Goal: Task Accomplishment & Management: Manage account settings

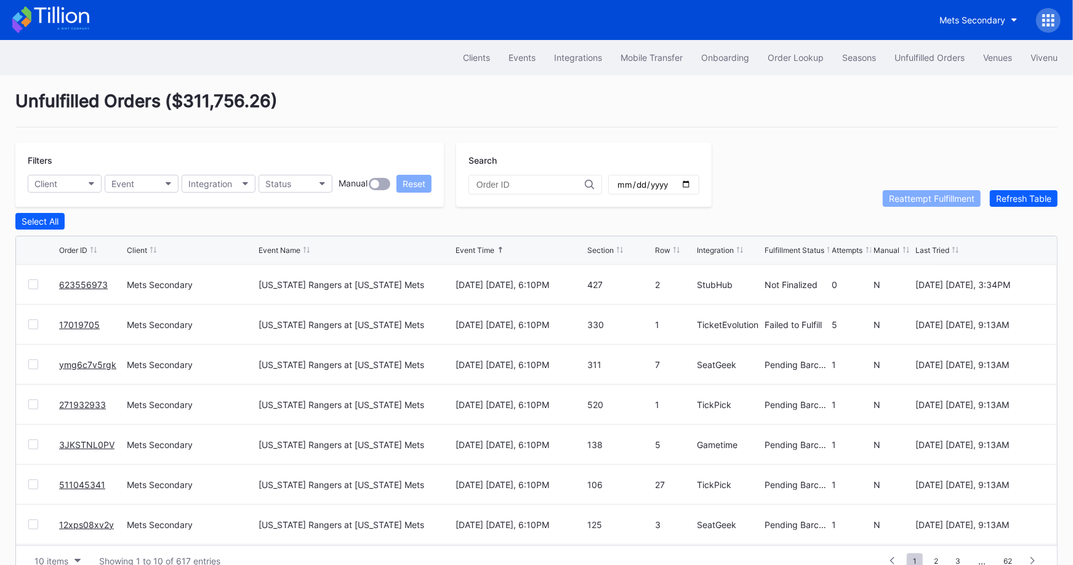
click at [497, 176] on div at bounding box center [535, 185] width 134 height 20
click at [500, 180] on input "text" at bounding box center [530, 185] width 108 height 10
click at [503, 182] on input "text" at bounding box center [530, 185] width 108 height 10
paste input "17019705"
type input "17019705"
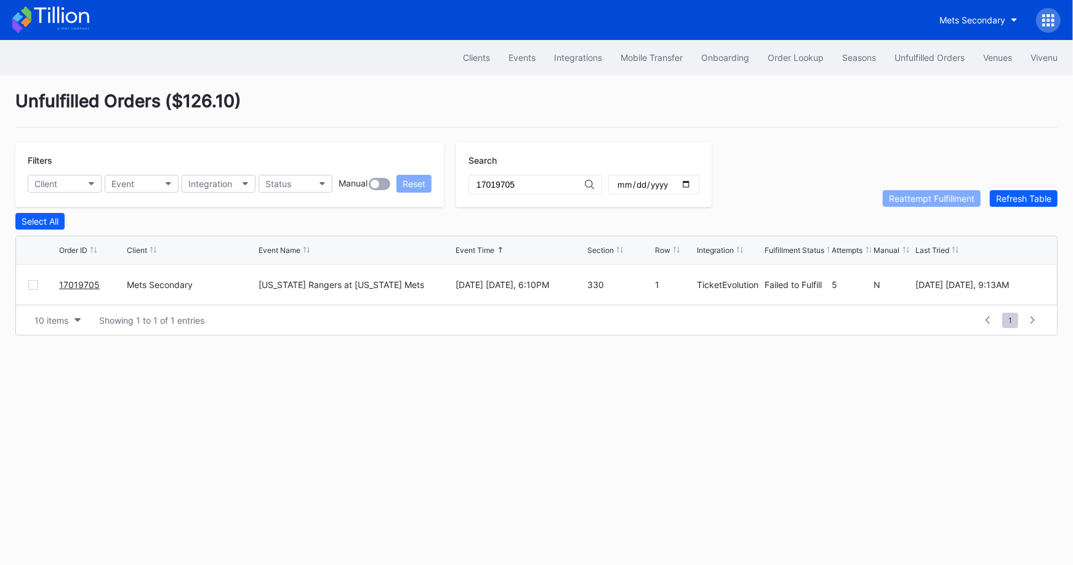
click at [65, 281] on link "17019705" at bounding box center [79, 284] width 41 height 10
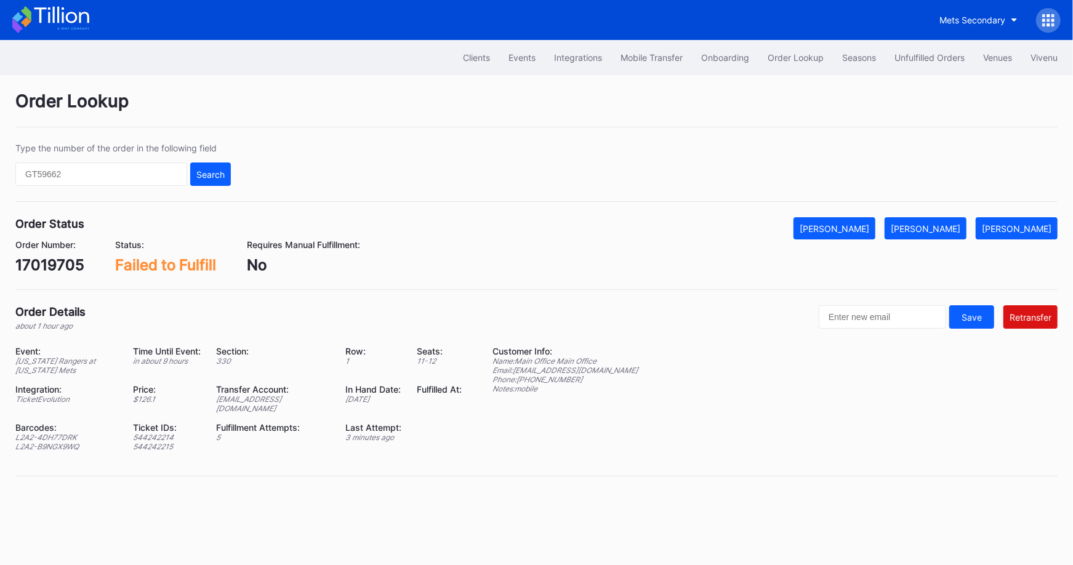
click at [297, 398] on div "ed-8158657@eventdynamic.com" at bounding box center [274, 403] width 114 height 18
copy div "ed-8158657@eventdynamic.com"
click at [56, 273] on div "Order Status Mark Cancelled Mark Fulfilled Mark Pending Order Number: 17019705 …" at bounding box center [536, 253] width 1042 height 73
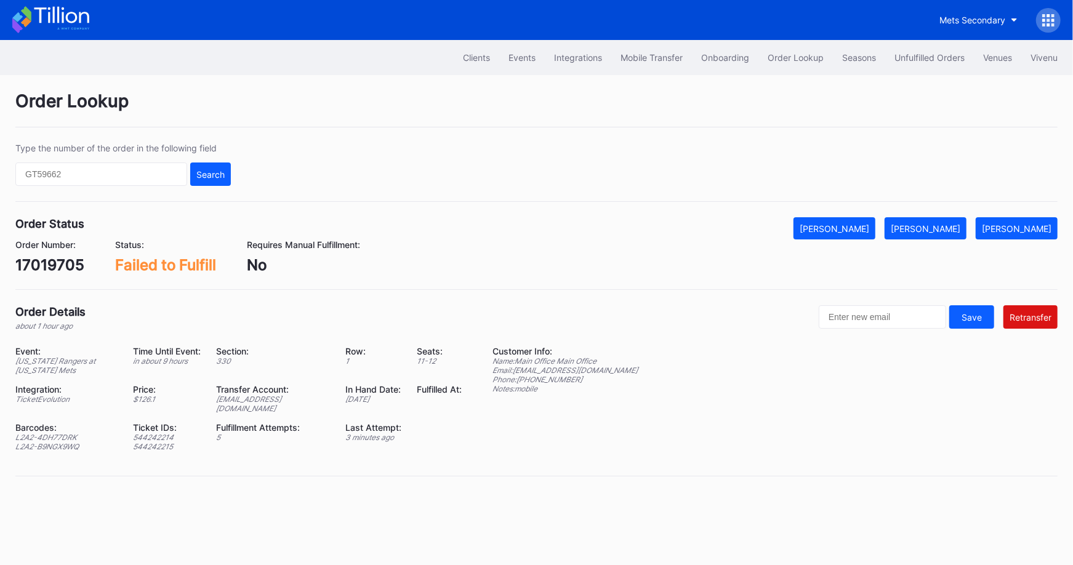
click at [56, 273] on div "Order Status Mark Cancelled Mark Fulfilled Mark Pending Order Number: 17019705 …" at bounding box center [536, 253] width 1042 height 73
click at [57, 262] on div "17019705" at bounding box center [49, 265] width 69 height 18
copy div "17019705"
click at [300, 391] on div "Transfer Account:" at bounding box center [274, 389] width 114 height 10
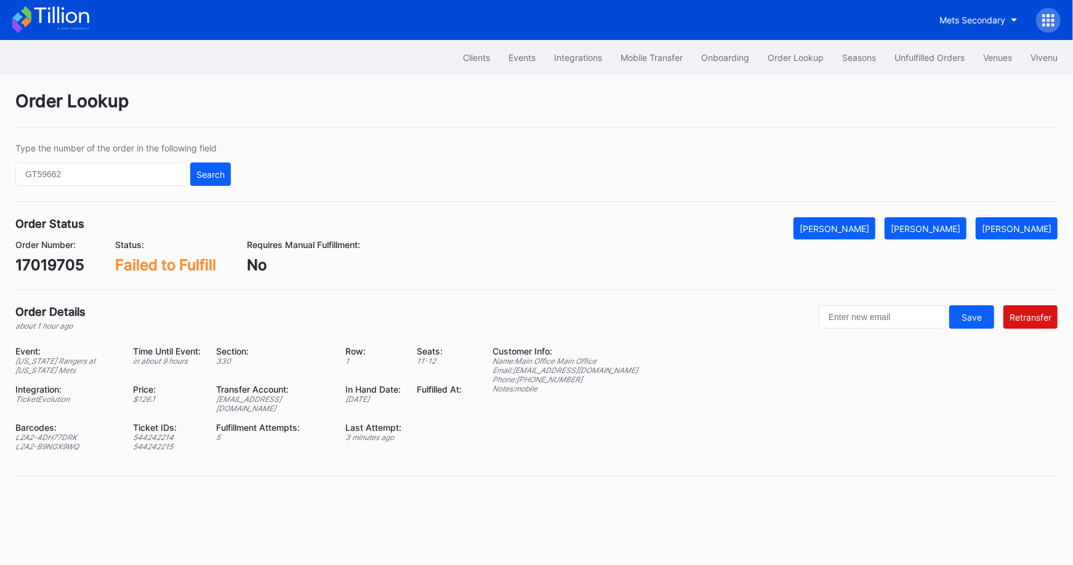
click at [300, 391] on div "Transfer Account:" at bounding box center [274, 389] width 114 height 10
click at [303, 396] on div "ed-8158657@eventdynamic.com" at bounding box center [274, 403] width 114 height 18
copy div "ed-8158657@eventdynamic.com"
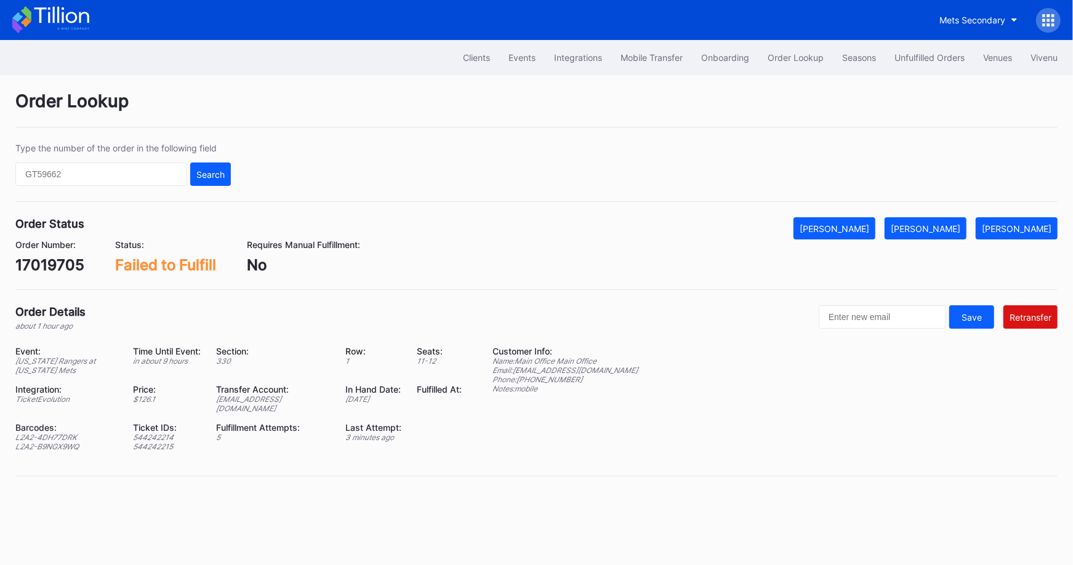
click at [66, 257] on div "17019705" at bounding box center [49, 265] width 69 height 18
copy div "17019705"
click at [943, 217] on button "[PERSON_NAME]" at bounding box center [925, 228] width 82 height 22
click at [931, 67] on button "Unfulfilled Orders" at bounding box center [929, 57] width 89 height 23
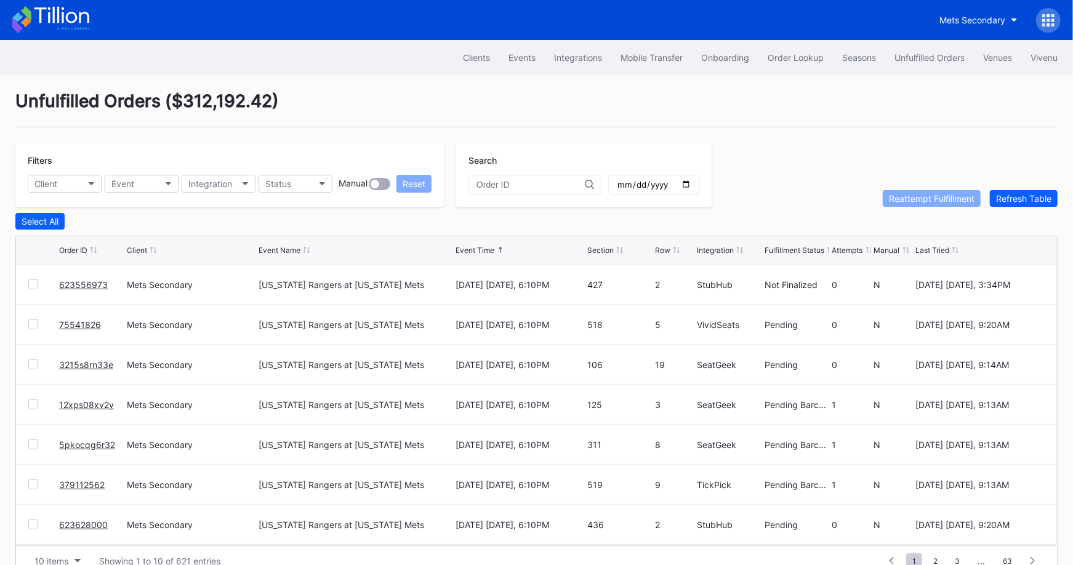
scroll to position [23, 0]
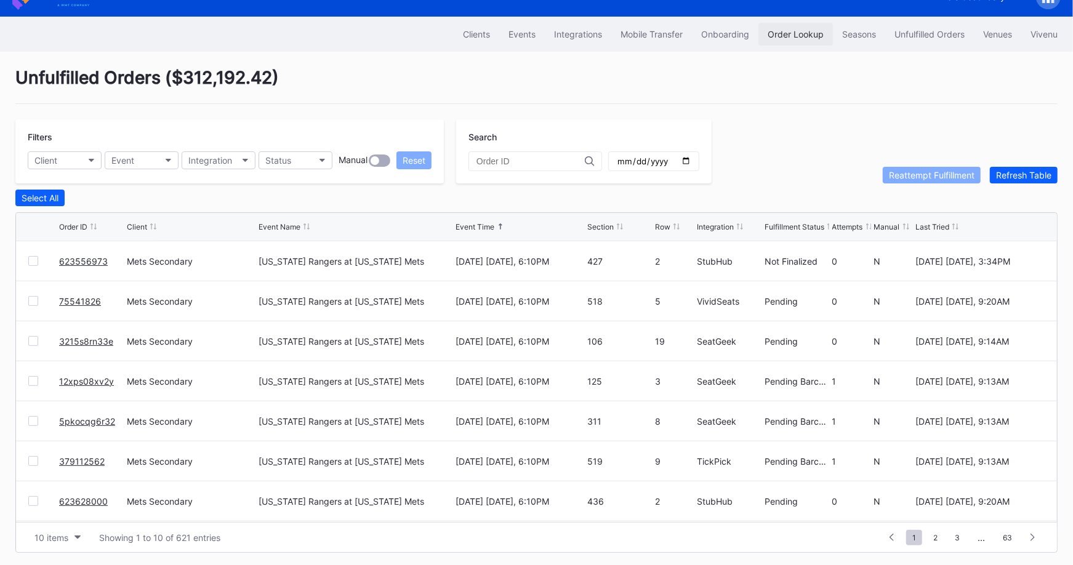
click at [789, 35] on div "Order Lookup" at bounding box center [795, 34] width 56 height 10
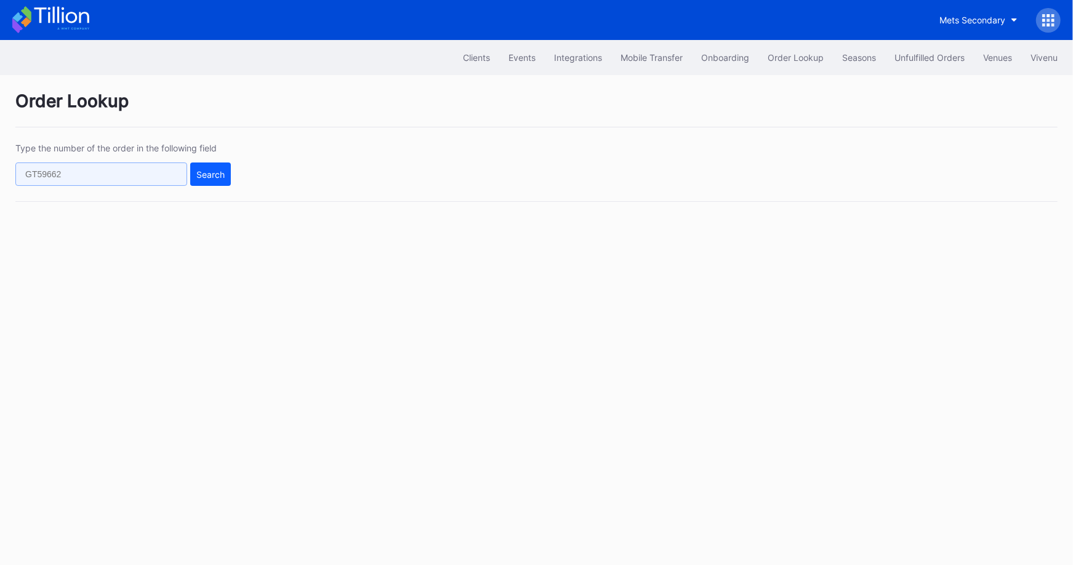
click at [156, 166] on input "text" at bounding box center [101, 173] width 172 height 23
paste input "16892948"
type input "16892948"
click at [230, 183] on button "Search" at bounding box center [210, 173] width 41 height 23
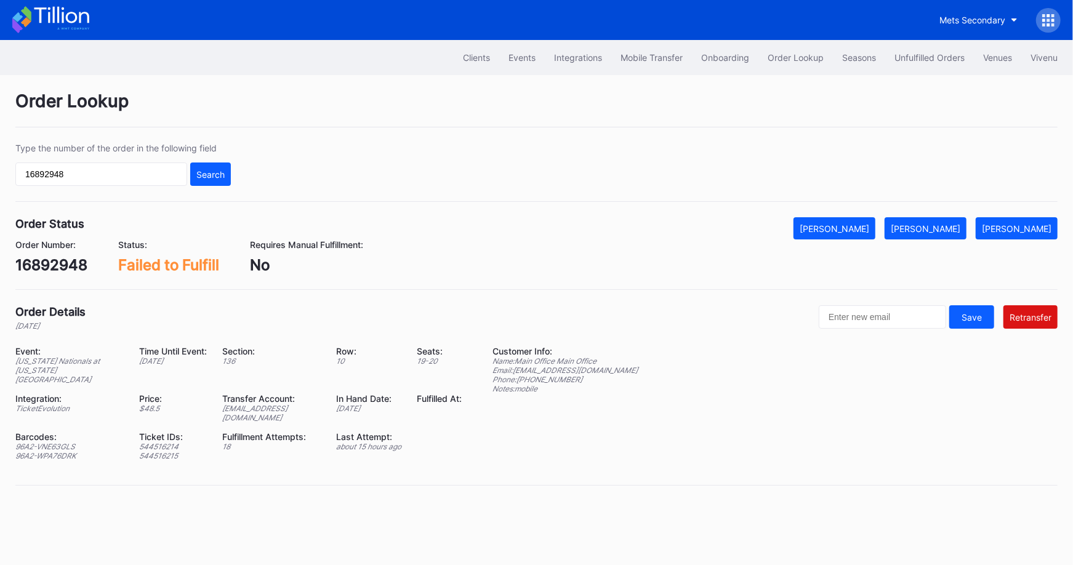
click at [273, 404] on div "ed-8179918@eventdynamic.com" at bounding box center [272, 413] width 98 height 18
copy div "ed-8179918@eventdynamic.com"
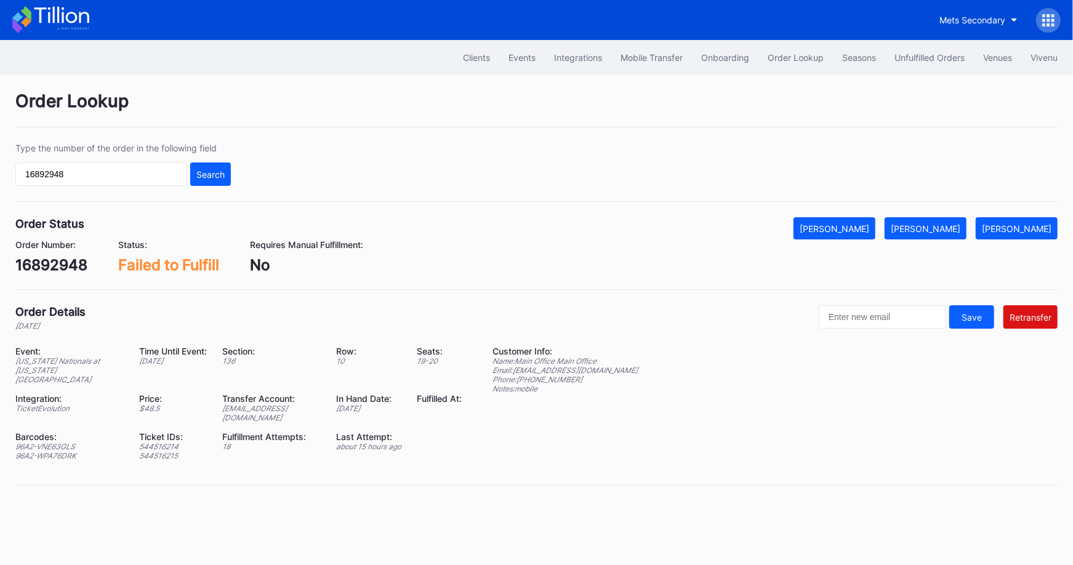
click at [372, 68] on div "Clients Events Integrations Mobile Transfer Onboarding Order Lookup Seasons Unf…" at bounding box center [536, 57] width 1073 height 35
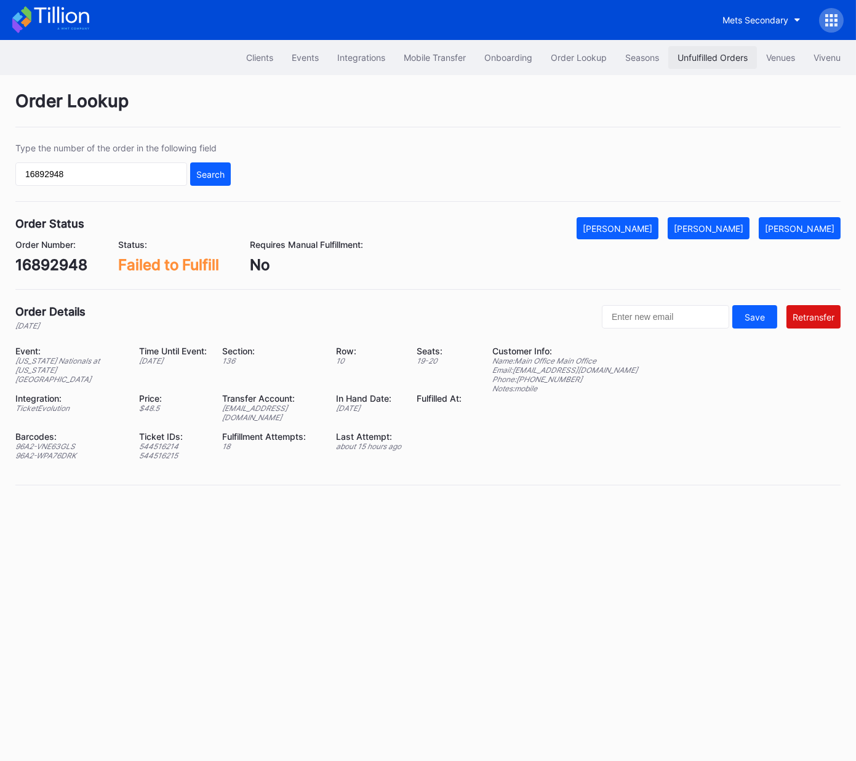
click at [698, 55] on div "Unfulfilled Orders" at bounding box center [712, 57] width 70 height 10
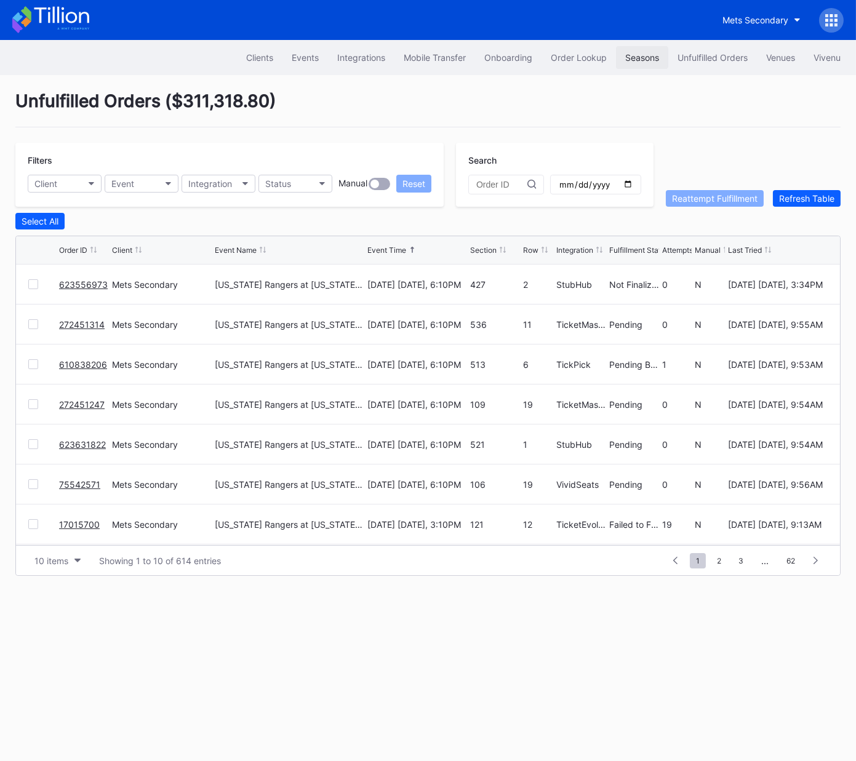
drag, startPoint x: 526, startPoint y: 86, endPoint x: 661, endPoint y: 65, distance: 136.3
click at [531, 86] on div "Unfulfilled Orders ( $311,318.80 ) Filters Client Event Integration Status Manu…" at bounding box center [428, 333] width 856 height 516
click at [708, 54] on div "Unfulfilled Orders" at bounding box center [712, 57] width 70 height 10
click at [133, 185] on div "Event" at bounding box center [122, 183] width 23 height 10
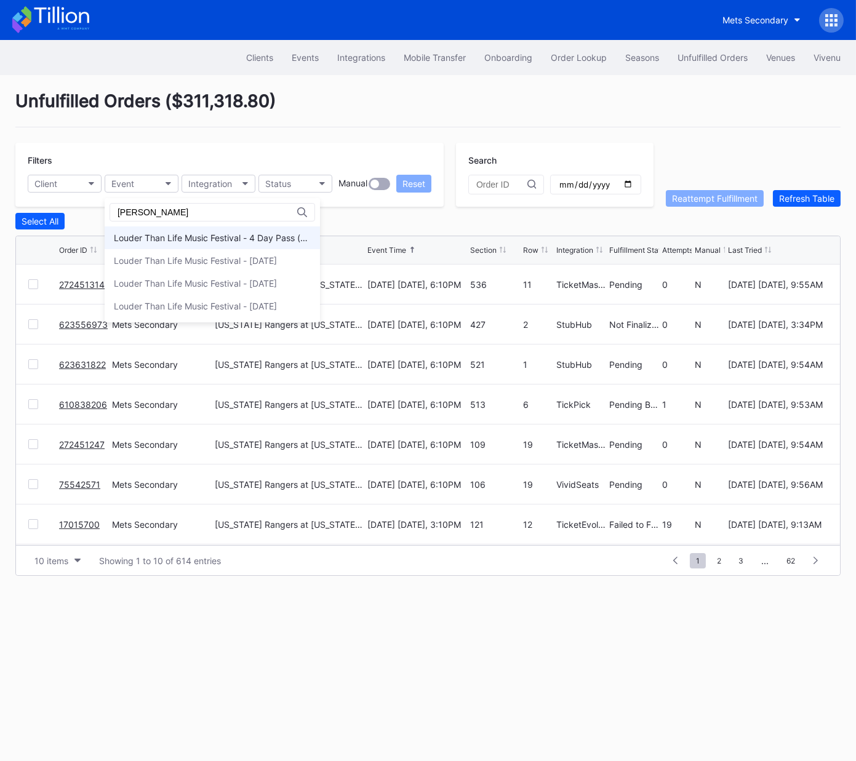
type input "lou"
click at [218, 233] on div "Louder Than Life Music Festival - 4 Day Pass (9/18 - 9/21)" at bounding box center [212, 238] width 197 height 10
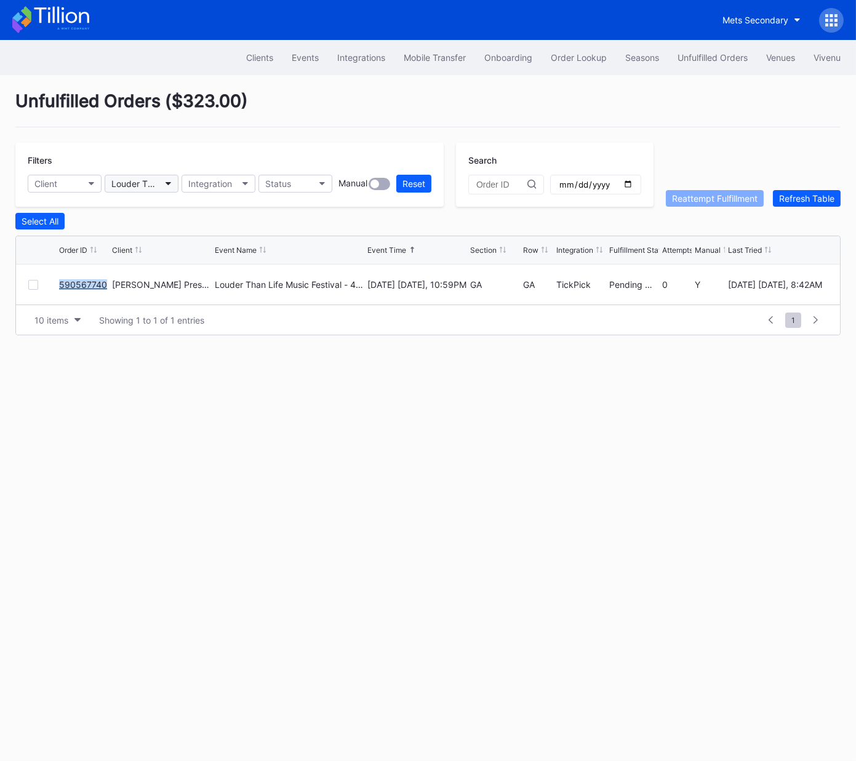
click at [150, 178] on div "Louder Than Life Music Festival - 4 Day Pass (9/18 - 9/21)" at bounding box center [135, 183] width 48 height 10
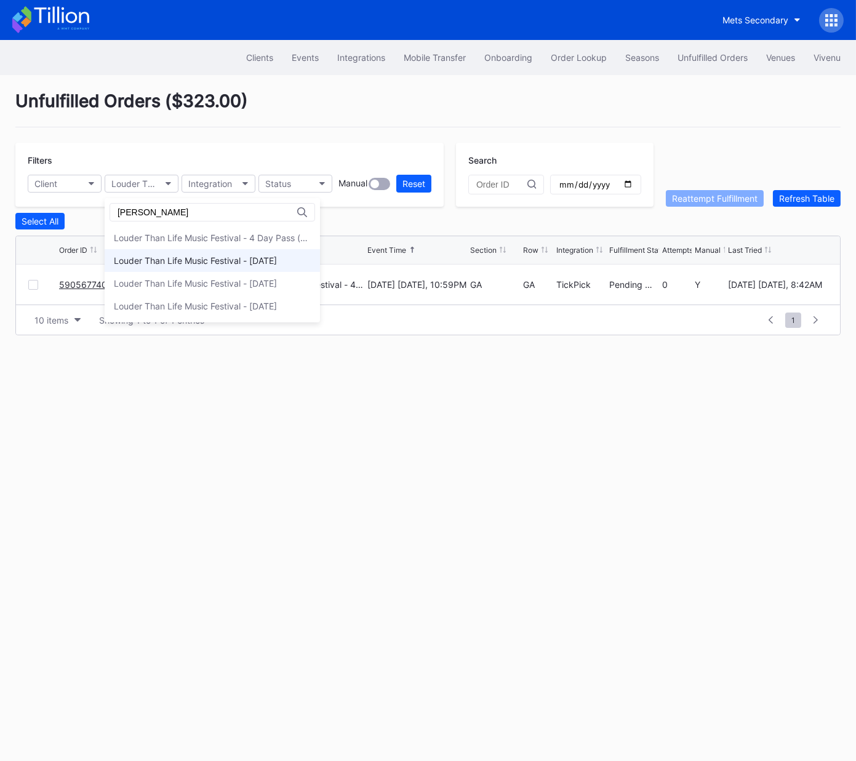
type input "lou"
click at [214, 263] on div "Louder Than Life Music Festival - Friday" at bounding box center [195, 260] width 163 height 10
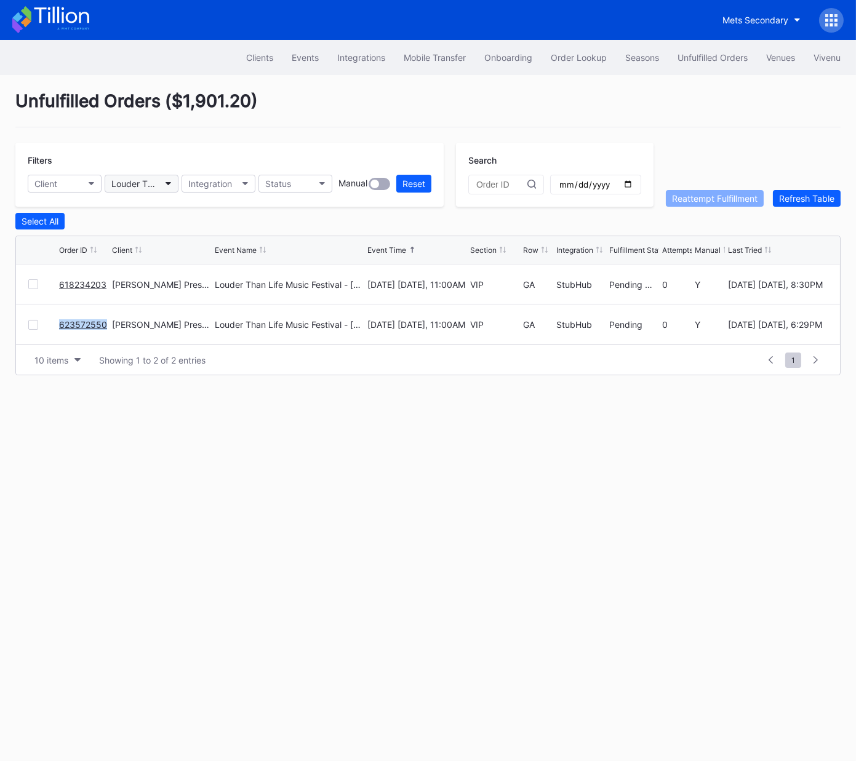
click at [140, 181] on div "Louder Than Life Music Festival - Friday" at bounding box center [135, 183] width 48 height 10
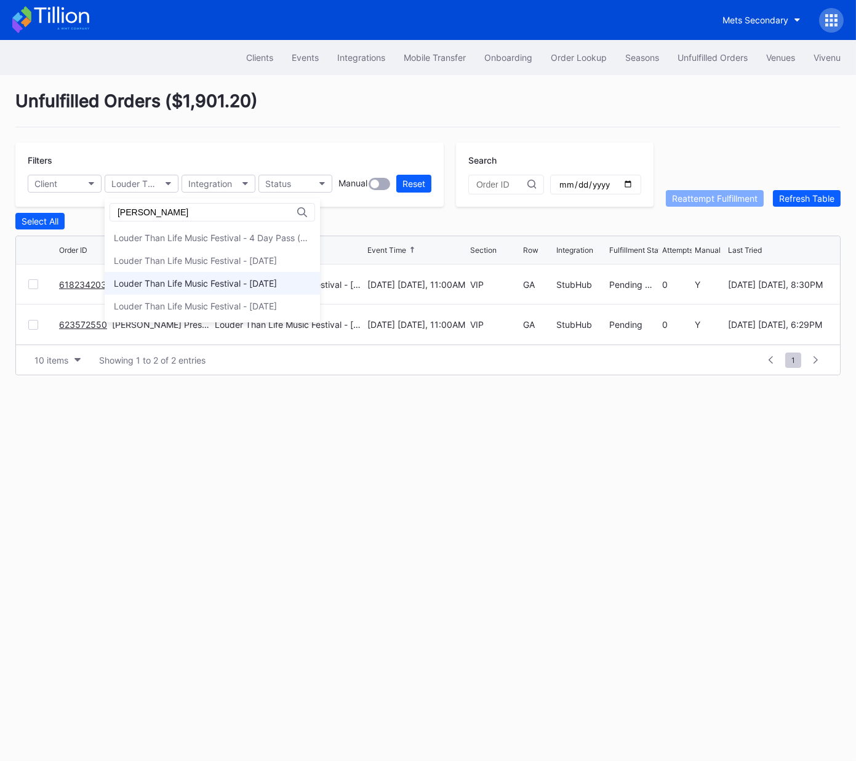
type input "lou"
click at [247, 284] on div "Louder Than Life Music Festival - Saturday" at bounding box center [195, 283] width 163 height 10
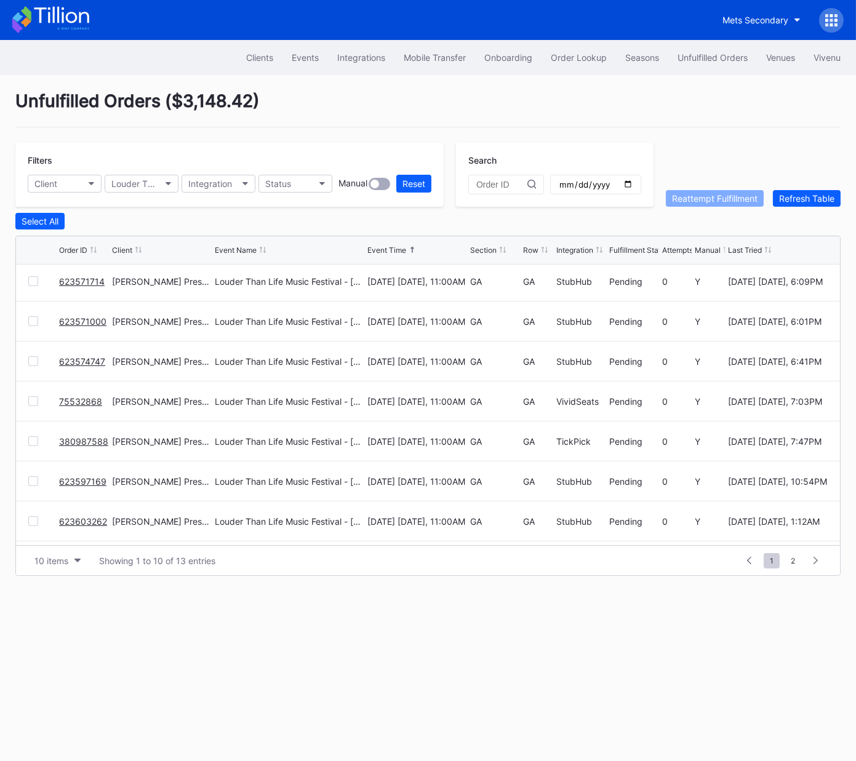
scroll to position [119, 0]
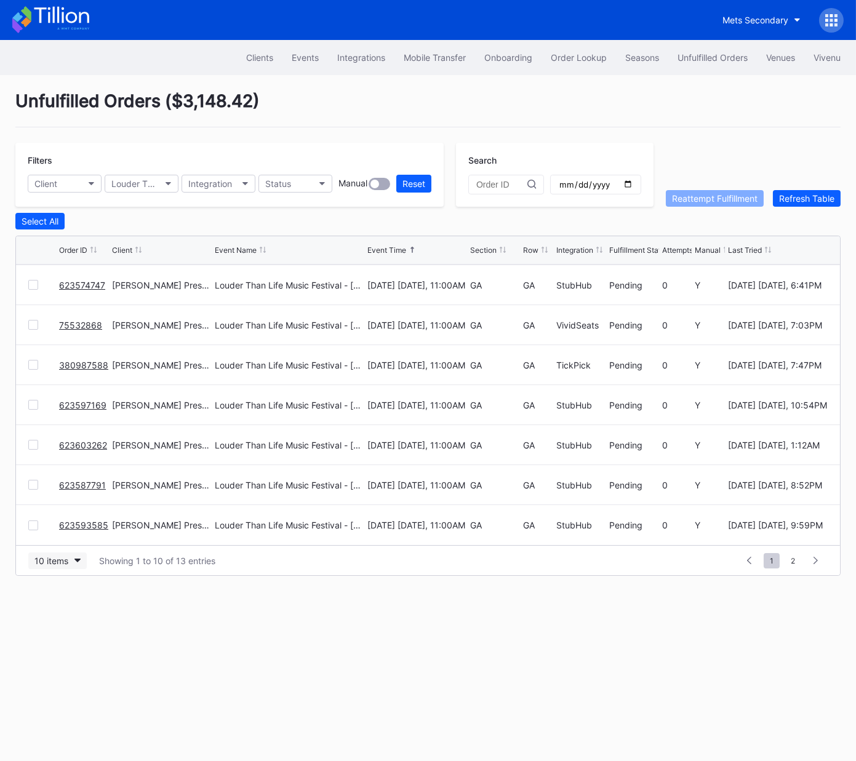
click at [55, 559] on div "10 items" at bounding box center [51, 561] width 34 height 10
drag, startPoint x: 66, startPoint y: 612, endPoint x: 57, endPoint y: 327, distance: 284.4
click at [66, 612] on div "50 items" at bounding box center [55, 613] width 35 height 10
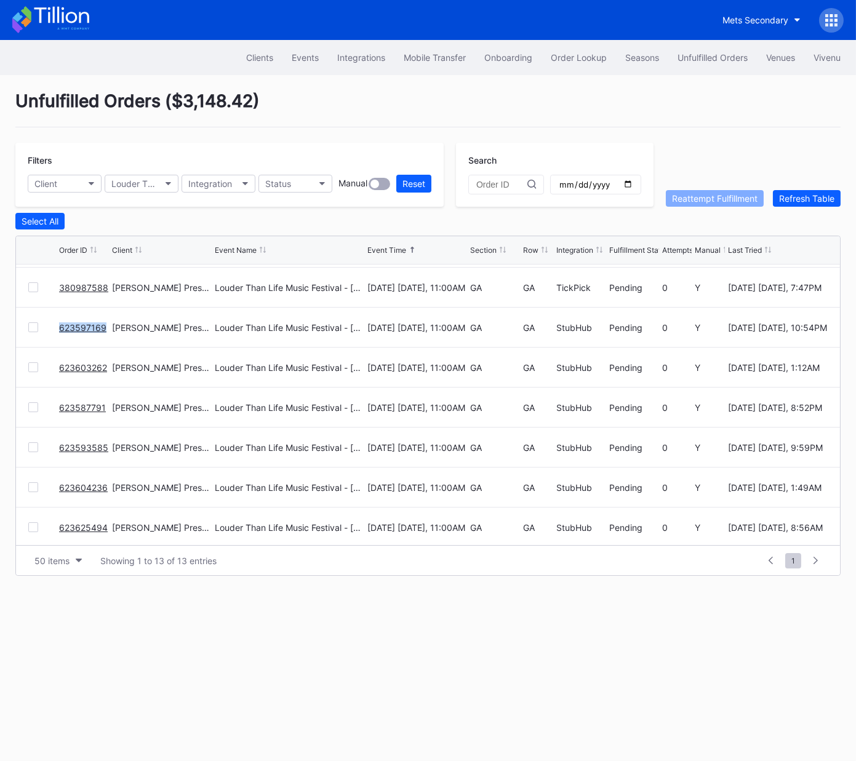
scroll to position [240, 0]
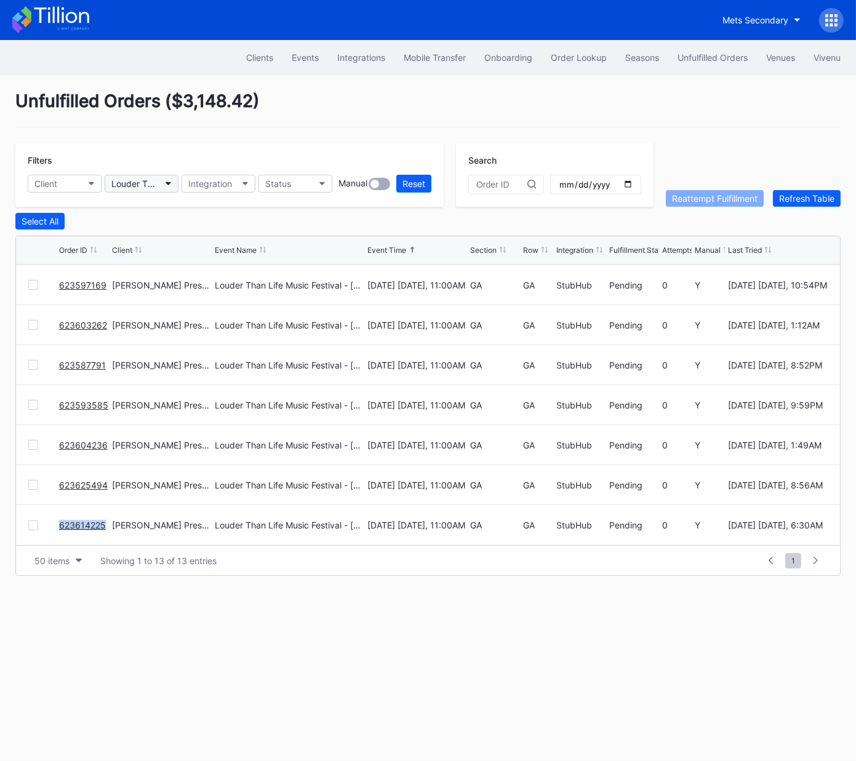
click at [140, 180] on div "Louder Than Life Music Festival - Saturday" at bounding box center [135, 183] width 48 height 10
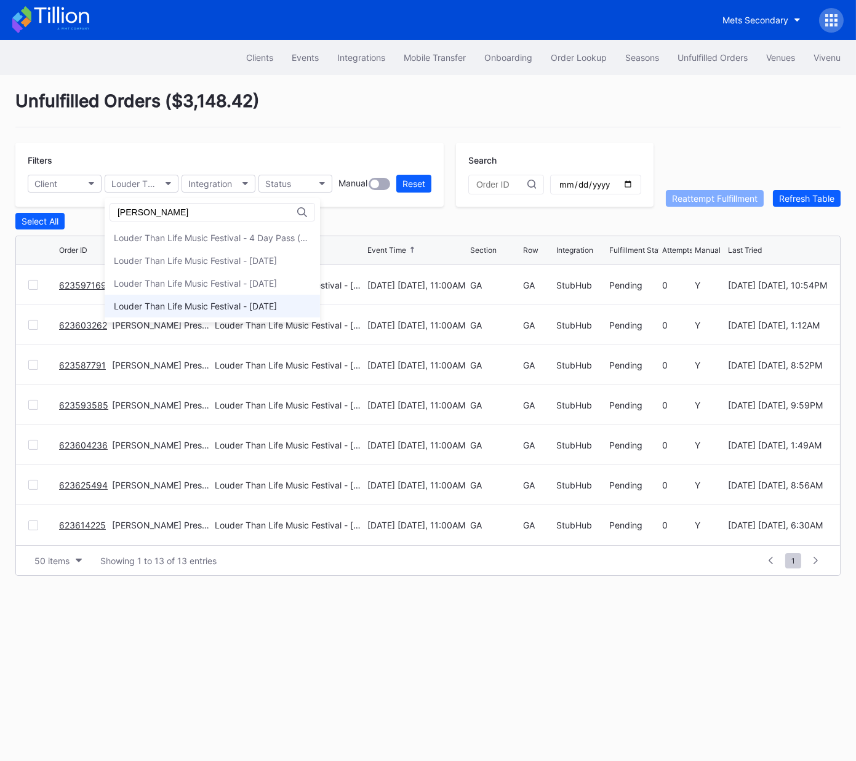
type input "lou"
click at [194, 305] on div "Louder Than Life Music Festival - Sunday" at bounding box center [195, 306] width 163 height 10
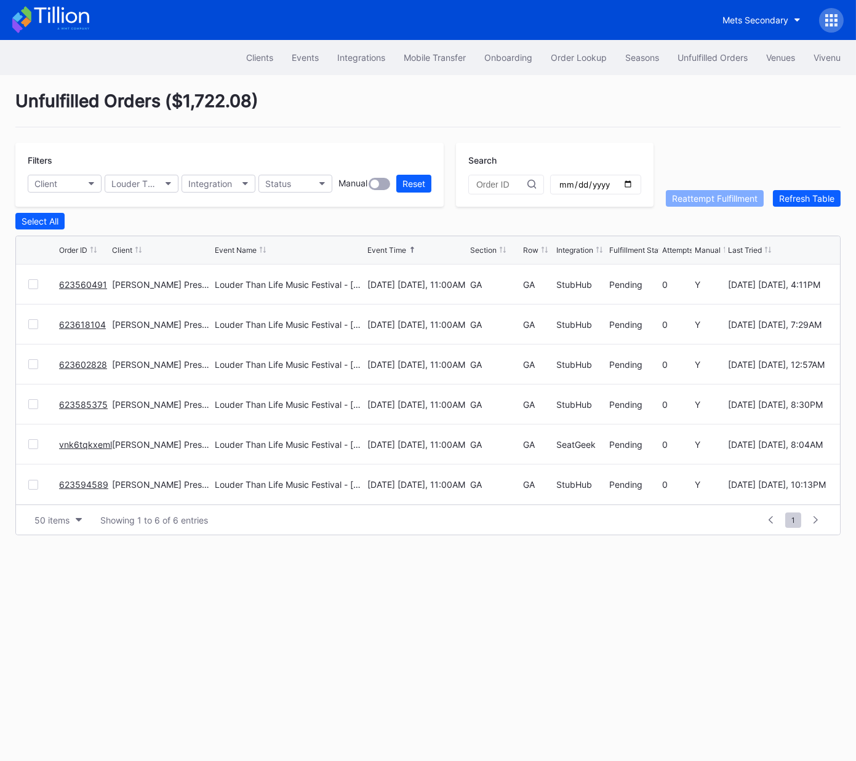
scroll to position [0, 0]
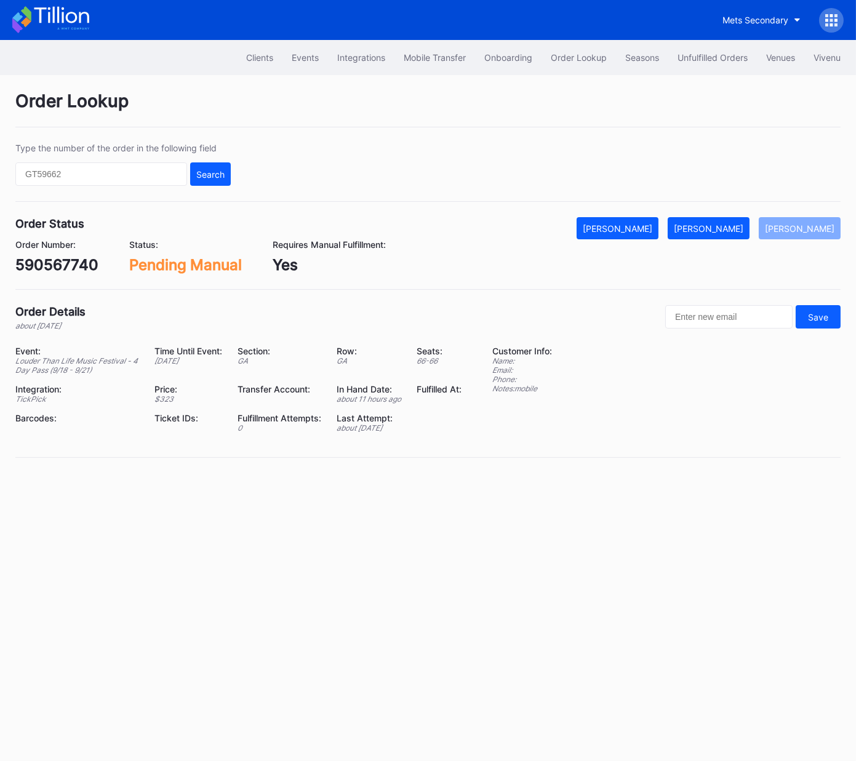
click at [70, 265] on div "590567740" at bounding box center [56, 265] width 83 height 18
click at [70, 264] on div "590567740" at bounding box center [56, 265] width 83 height 18
copy div "590567740"
click at [78, 266] on div "618234203" at bounding box center [56, 265] width 82 height 18
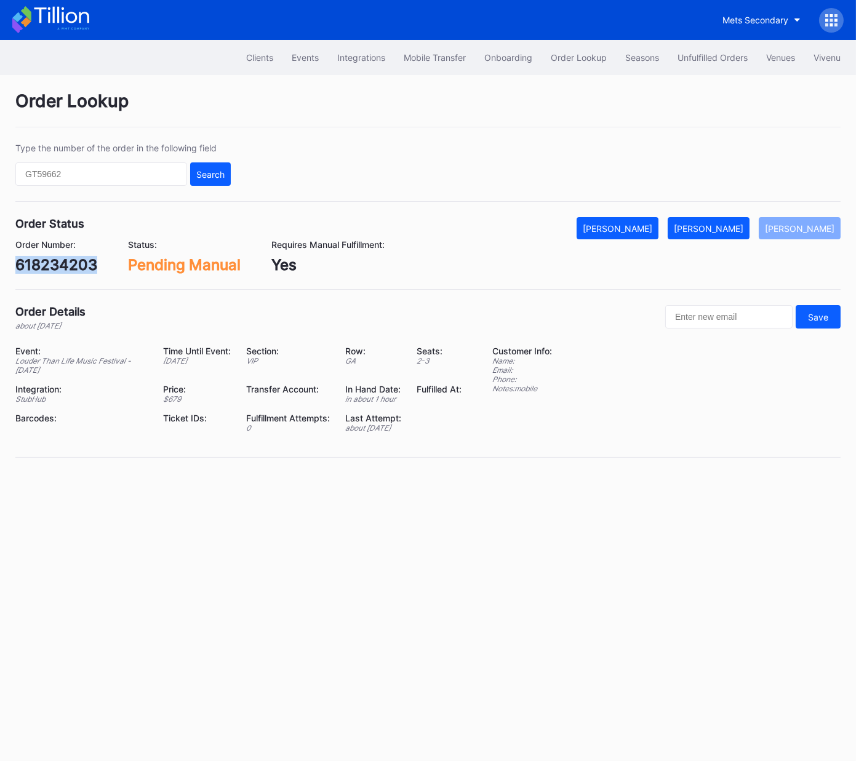
copy div "618234203"
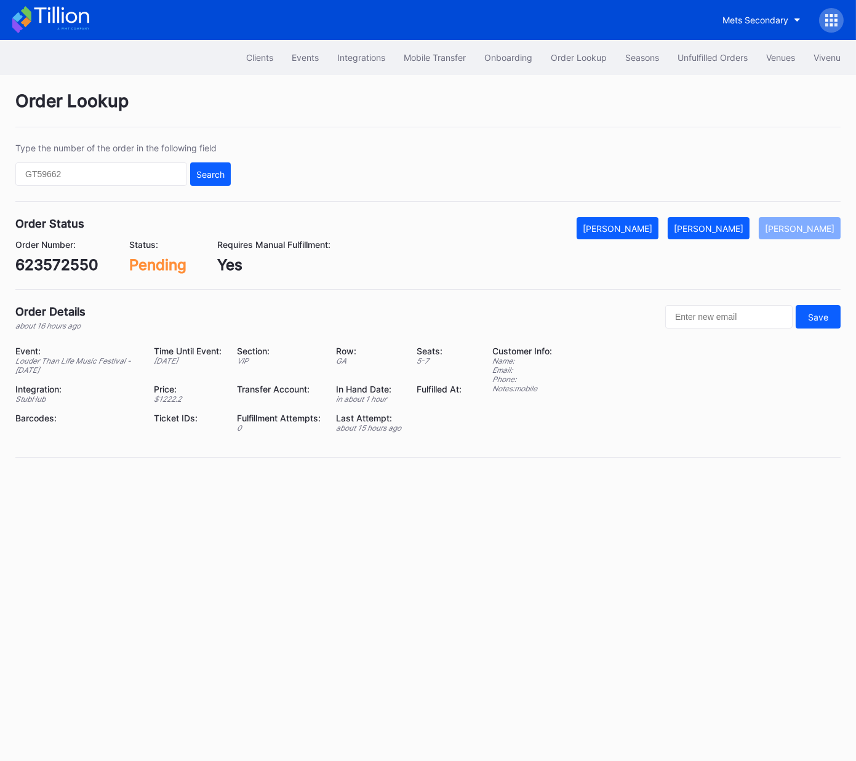
click at [76, 262] on div "623572550" at bounding box center [56, 265] width 83 height 18
copy div "623572550"
drag, startPoint x: 745, startPoint y: 237, endPoint x: 712, endPoint y: 237, distance: 32.6
click at [745, 237] on button "[PERSON_NAME]" at bounding box center [709, 228] width 82 height 22
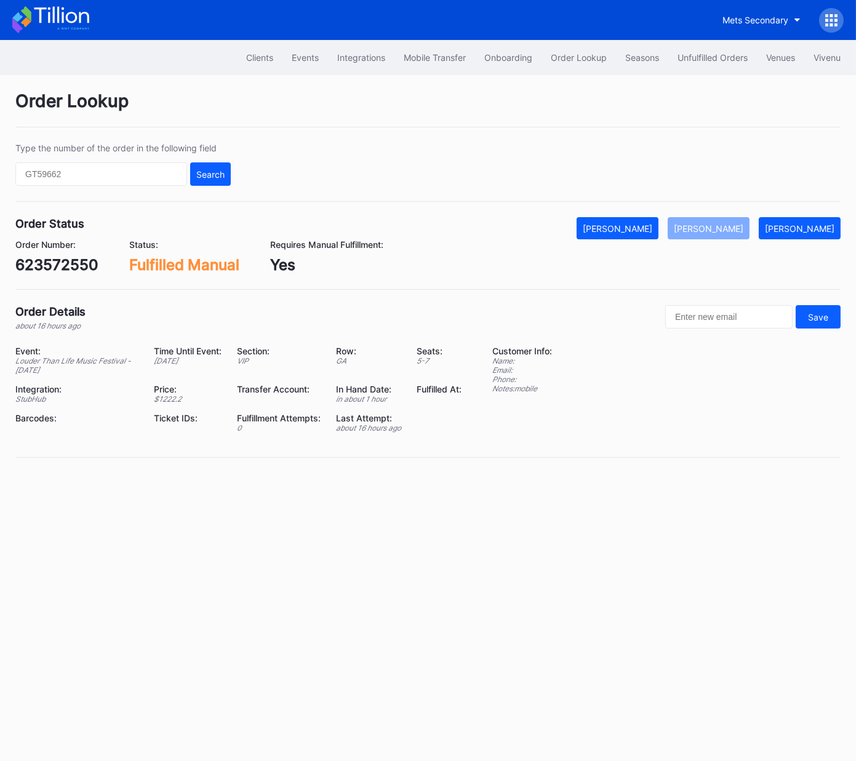
click at [465, 341] on div "Order Details about 16 hours ago Save Event: Louder Than Life Music Festival - …" at bounding box center [427, 381] width 825 height 153
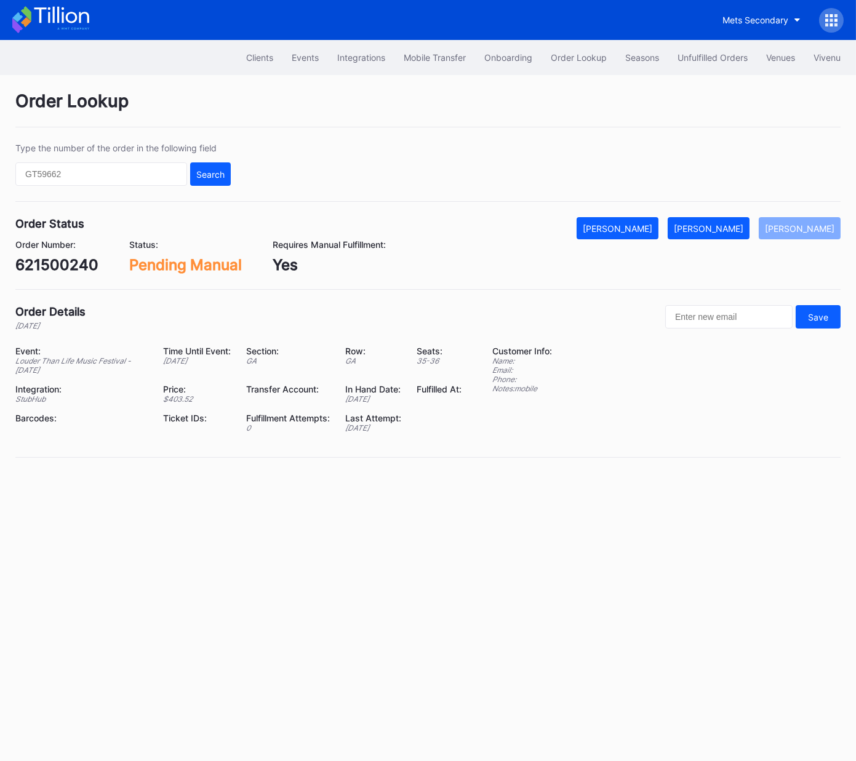
click at [81, 258] on div "621500240" at bounding box center [56, 265] width 83 height 18
copy div "621500240"
click at [742, 225] on div "[PERSON_NAME]" at bounding box center [709, 228] width 70 height 10
click at [59, 262] on div "621500240" at bounding box center [56, 265] width 83 height 18
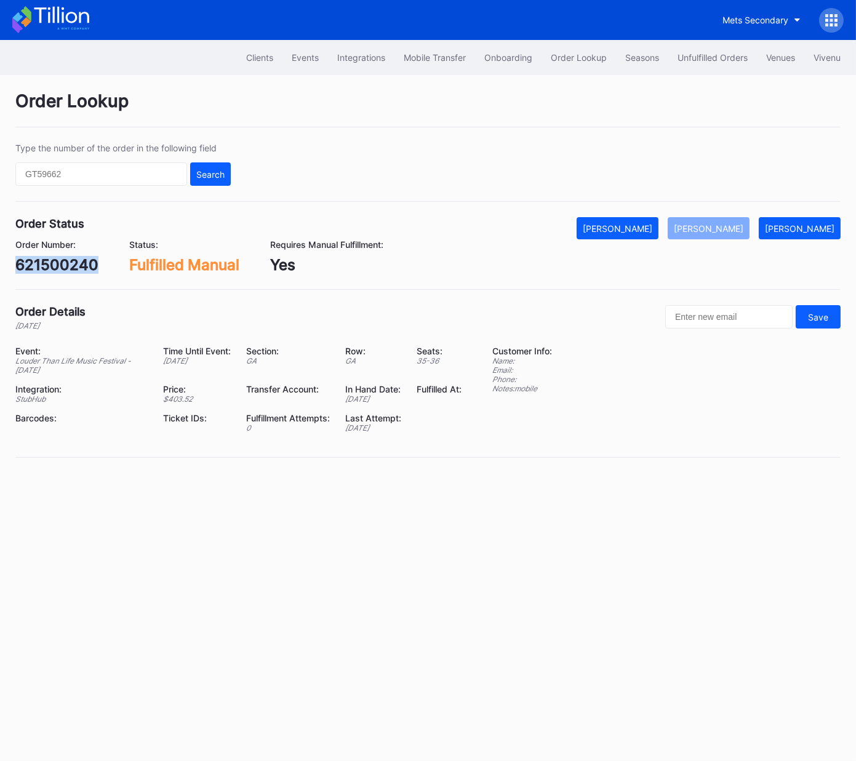
click at [59, 262] on div "621500240" at bounding box center [56, 265] width 83 height 18
copy div "621500240"
click at [798, 226] on div "[PERSON_NAME]" at bounding box center [800, 228] width 70 height 10
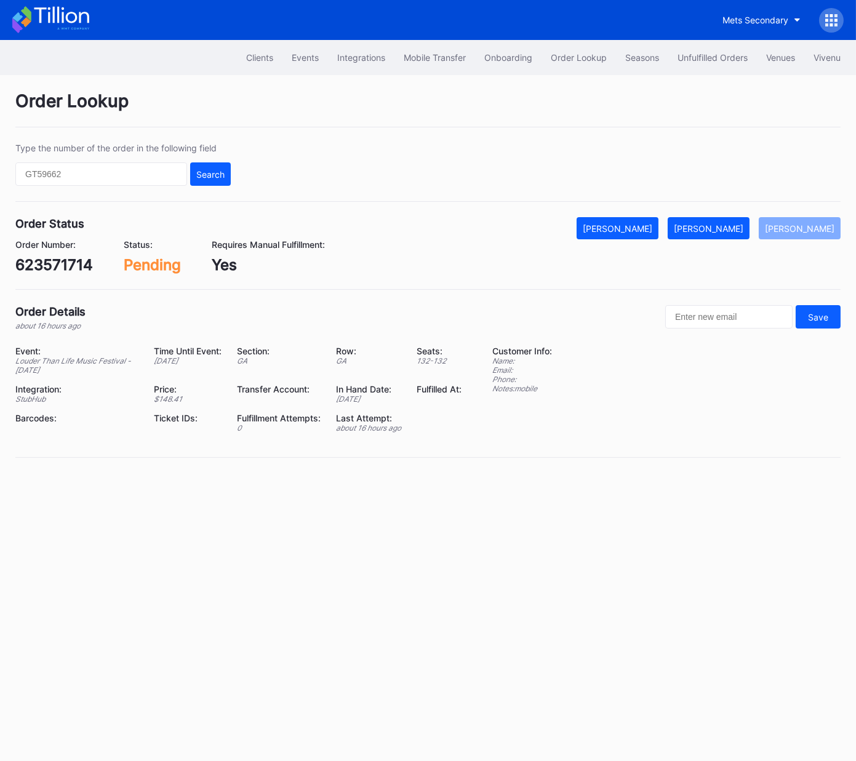
click at [72, 261] on div "623571714" at bounding box center [54, 265] width 78 height 18
copy div "623571714"
click at [743, 227] on div "[PERSON_NAME]" at bounding box center [709, 228] width 70 height 10
click at [86, 263] on div "623571000" at bounding box center [56, 265] width 82 height 18
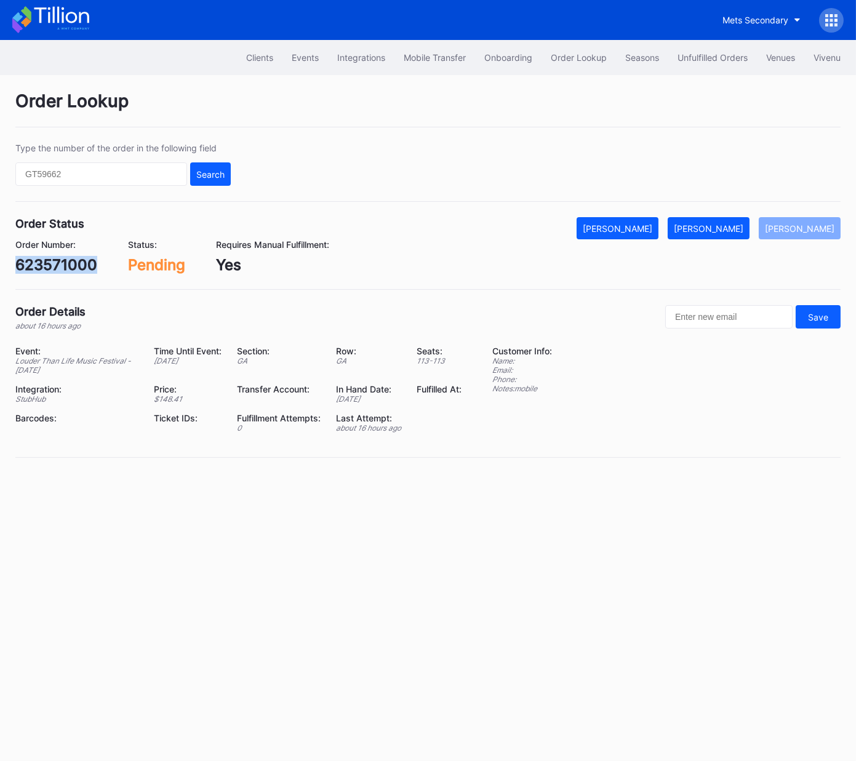
click at [86, 263] on div "623571000" at bounding box center [56, 265] width 82 height 18
copy div "623571000"
drag, startPoint x: 719, startPoint y: 230, endPoint x: 841, endPoint y: 190, distance: 127.8
click at [720, 230] on div "[PERSON_NAME]" at bounding box center [709, 228] width 70 height 10
click at [46, 271] on div "623574747" at bounding box center [55, 265] width 81 height 18
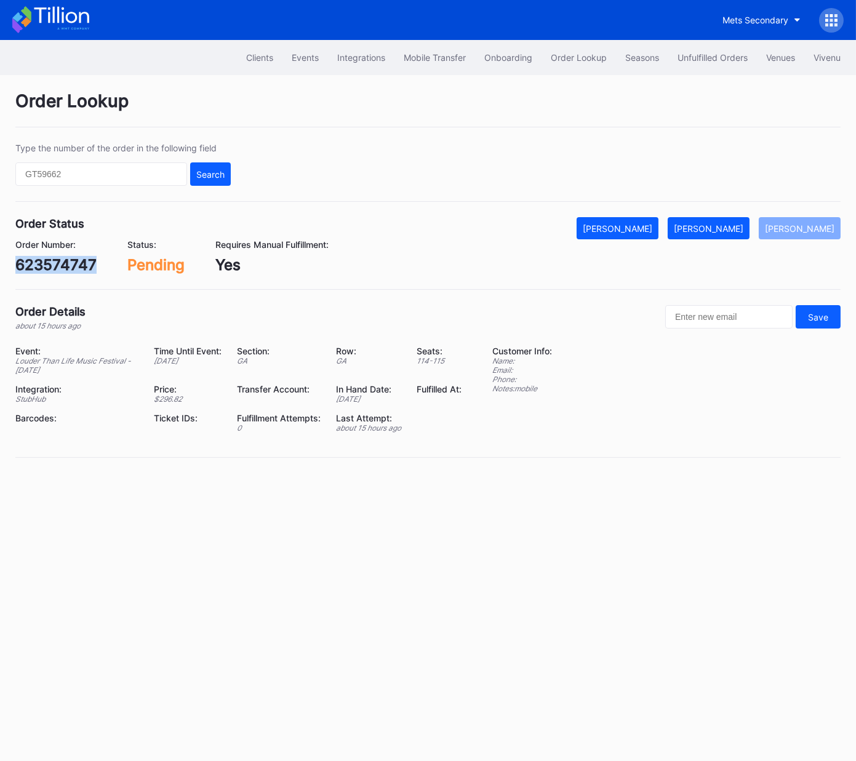
drag, startPoint x: 46, startPoint y: 271, endPoint x: 83, endPoint y: 267, distance: 37.8
click at [46, 271] on div "623574747" at bounding box center [55, 265] width 81 height 18
copy div "623574747"
drag, startPoint x: 721, startPoint y: 230, endPoint x: 823, endPoint y: 191, distance: 109.3
click at [720, 230] on div "[PERSON_NAME]" at bounding box center [709, 228] width 70 height 10
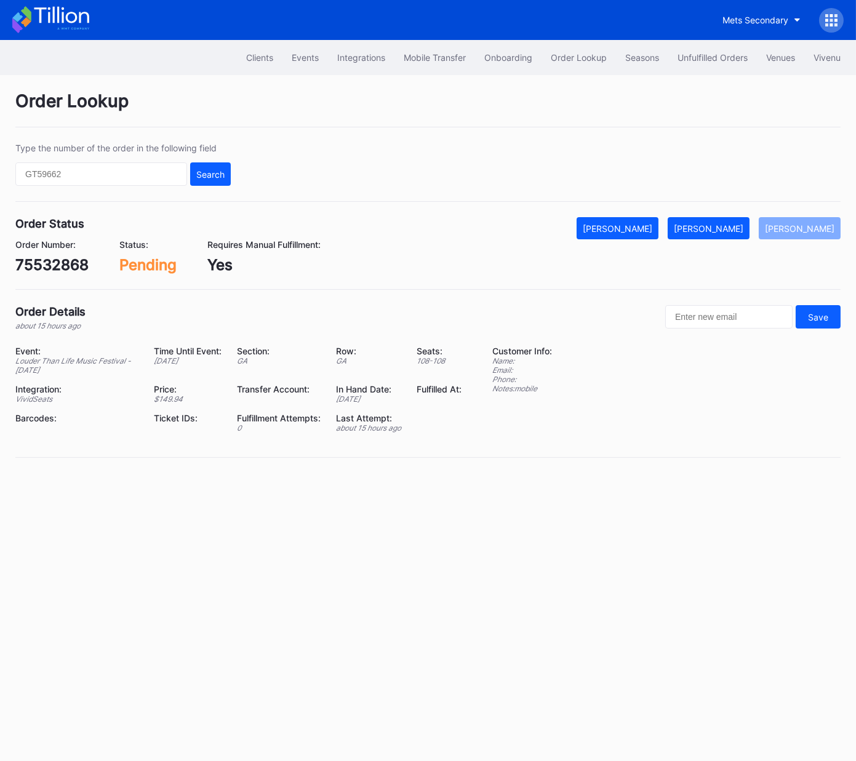
click at [73, 260] on div "75532868" at bounding box center [51, 265] width 73 height 18
copy div "75532868"
drag, startPoint x: 733, startPoint y: 234, endPoint x: 855, endPoint y: 113, distance: 171.9
click at [733, 234] on button "[PERSON_NAME]" at bounding box center [709, 228] width 82 height 22
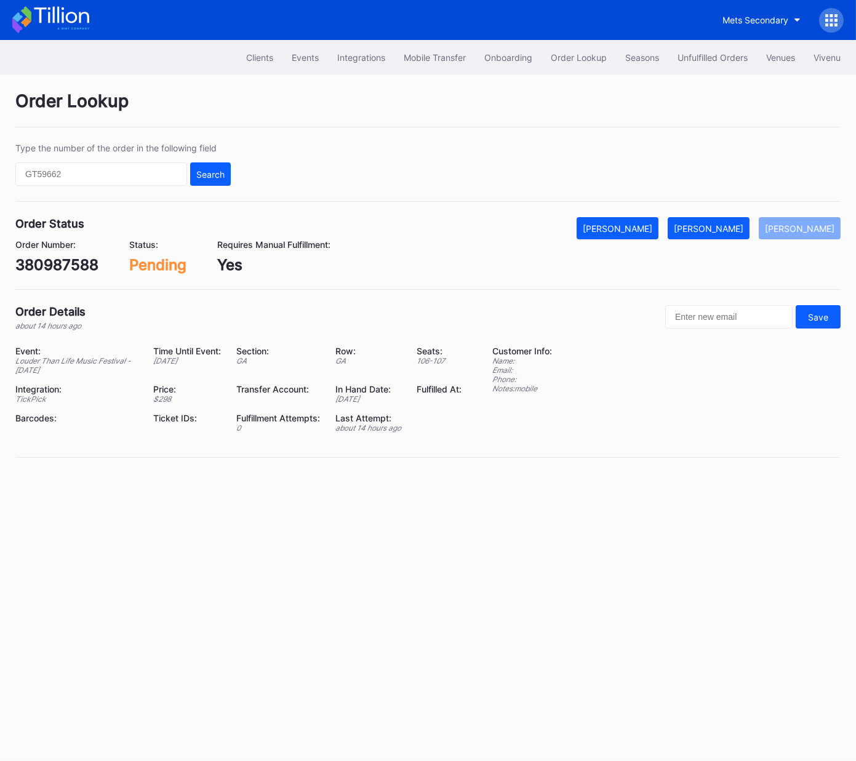
click at [68, 260] on div "380987588" at bounding box center [56, 265] width 83 height 18
copy div "380987588"
drag, startPoint x: 721, startPoint y: 222, endPoint x: 803, endPoint y: 175, distance: 94.8
click at [721, 222] on button "[PERSON_NAME]" at bounding box center [709, 228] width 82 height 22
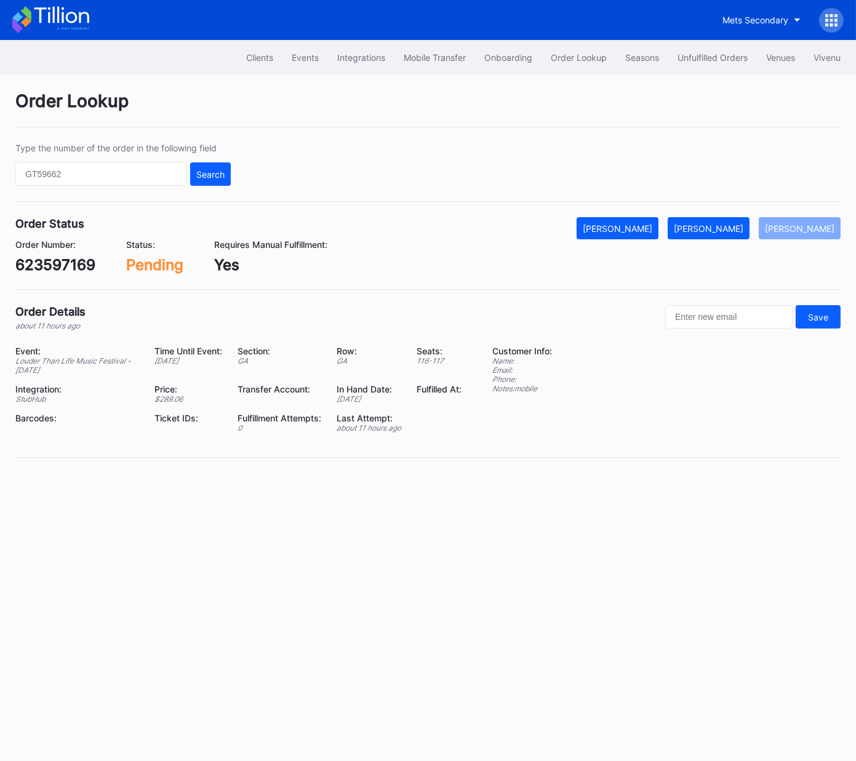
click at [67, 263] on div "623597169" at bounding box center [55, 265] width 80 height 18
copy div "623597169"
click at [724, 227] on div "[PERSON_NAME]" at bounding box center [709, 228] width 70 height 10
click at [80, 258] on div "623603262" at bounding box center [57, 265] width 84 height 18
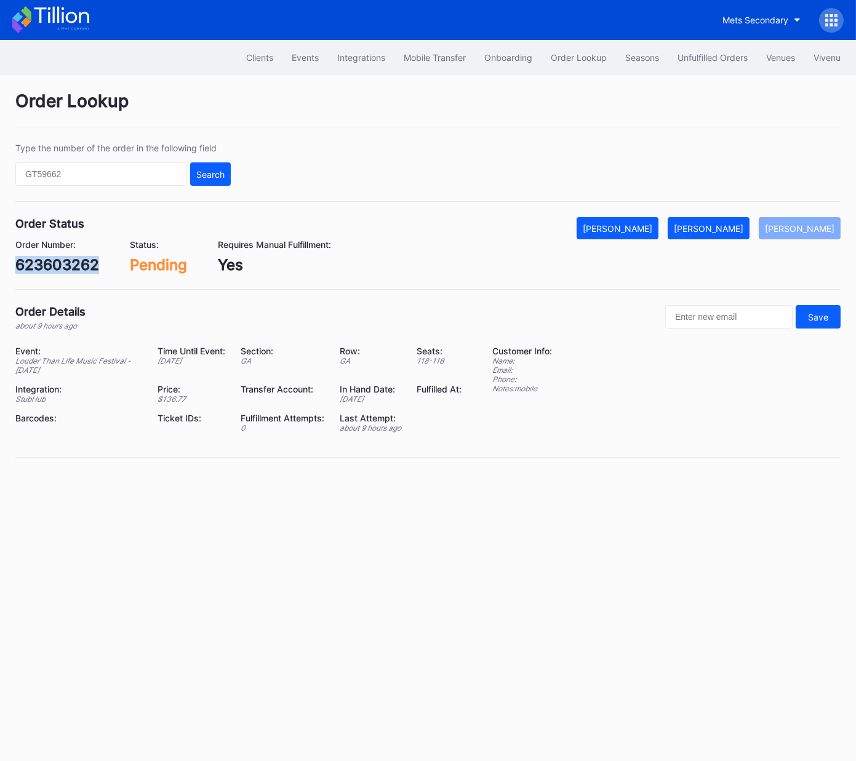
click at [81, 258] on div "623603262" at bounding box center [57, 265] width 84 height 18
copy div "623603262"
drag, startPoint x: 725, startPoint y: 233, endPoint x: 841, endPoint y: 134, distance: 151.4
click at [725, 231] on button "[PERSON_NAME]" at bounding box center [709, 228] width 82 height 22
click at [506, 214] on div "Order Lookup Type the number of the order in the following field Search Order S…" at bounding box center [428, 282] width 856 height 414
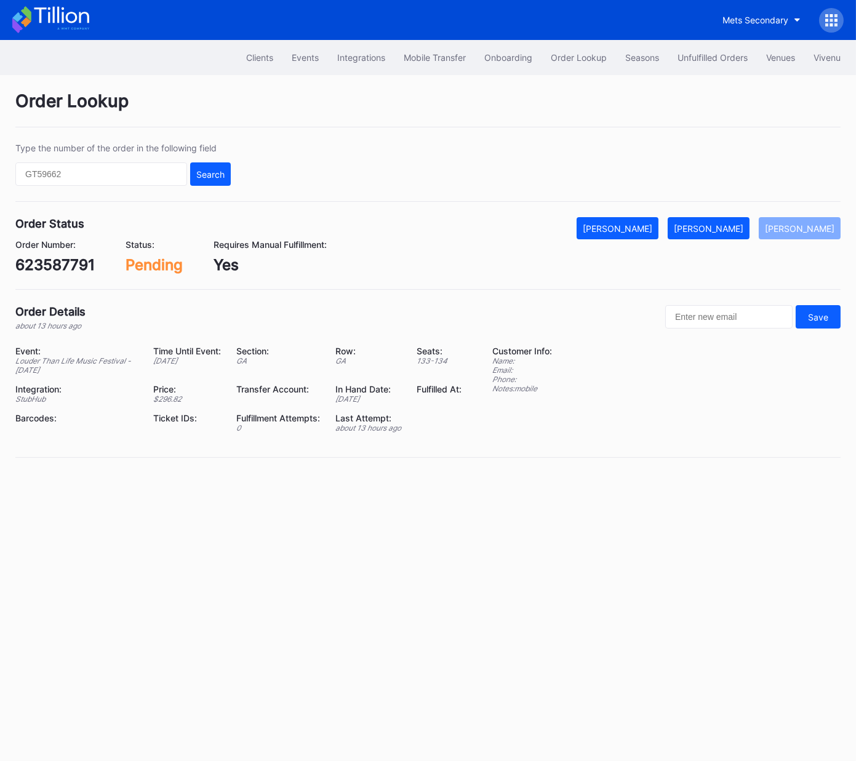
click at [72, 264] on div "623587791" at bounding box center [54, 265] width 79 height 18
copy div "623587791"
click at [738, 232] on div "[PERSON_NAME]" at bounding box center [709, 228] width 70 height 10
click at [66, 267] on div "623593585" at bounding box center [56, 265] width 83 height 18
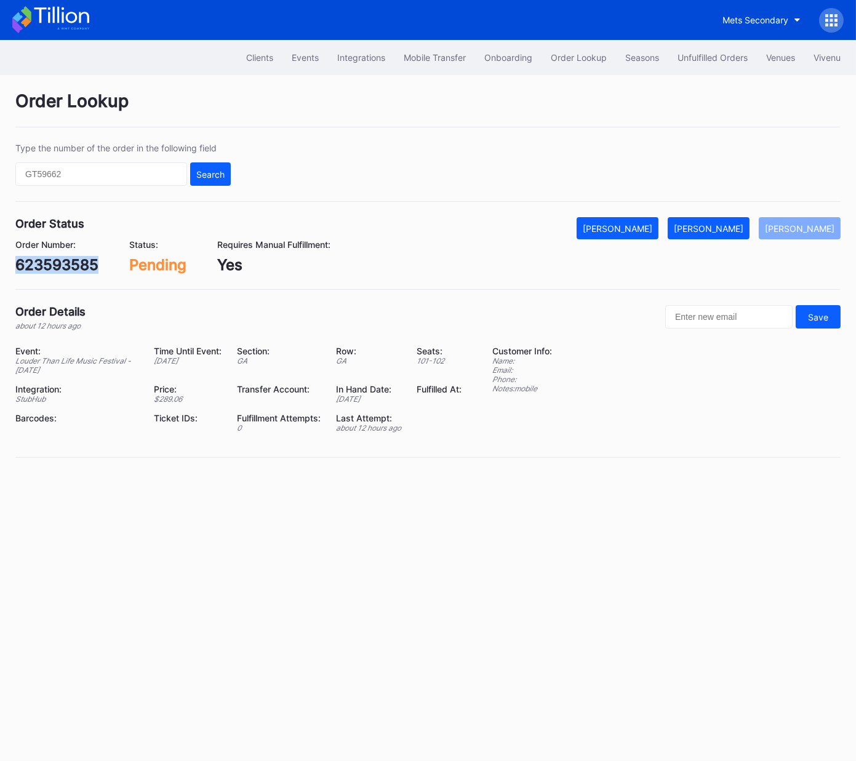
click at [66, 267] on div "623593585" at bounding box center [56, 265] width 83 height 18
copy div "623593585"
drag, startPoint x: 724, startPoint y: 222, endPoint x: 839, endPoint y: 180, distance: 121.9
click at [724, 222] on button "[PERSON_NAME]" at bounding box center [709, 228] width 82 height 22
click at [80, 270] on div "623604236" at bounding box center [57, 265] width 84 height 18
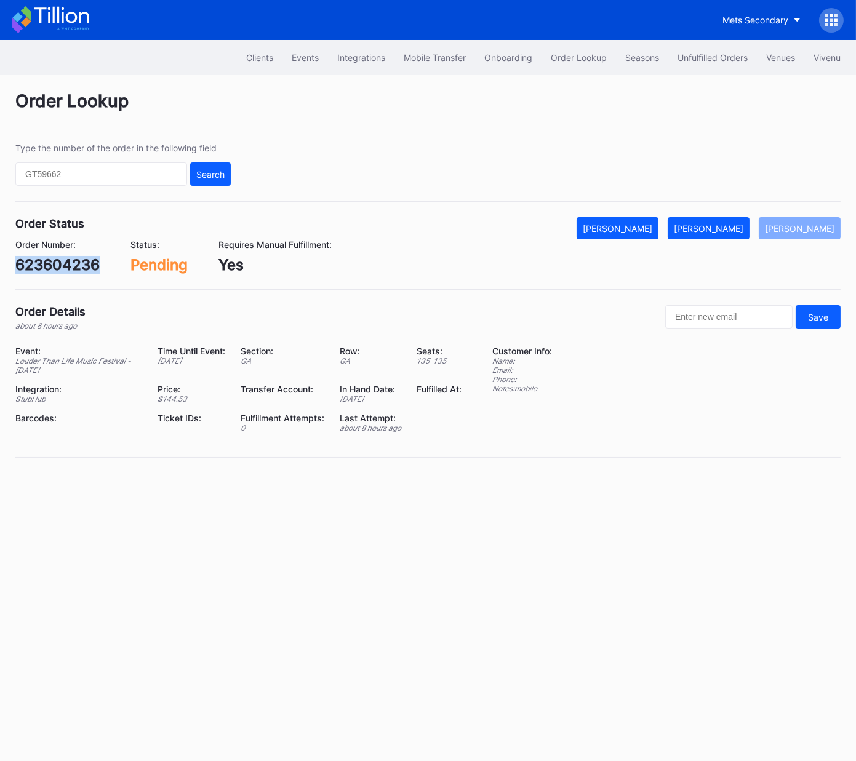
click at [79, 270] on div "623604236" at bounding box center [57, 265] width 84 height 18
copy div "623604236"
click at [736, 228] on div "[PERSON_NAME]" at bounding box center [709, 228] width 70 height 10
click at [63, 256] on div "623625494" at bounding box center [57, 265] width 84 height 18
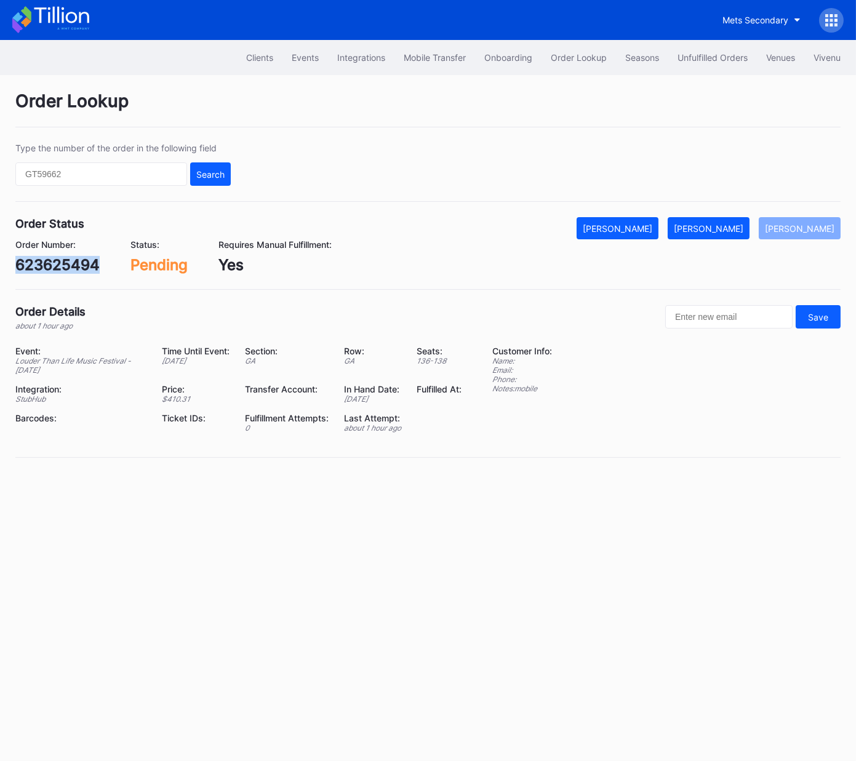
copy div "623625494"
click at [737, 229] on div "[PERSON_NAME]" at bounding box center [709, 228] width 70 height 10
click at [77, 265] on div "623614225" at bounding box center [55, 265] width 81 height 18
copy div "623614225"
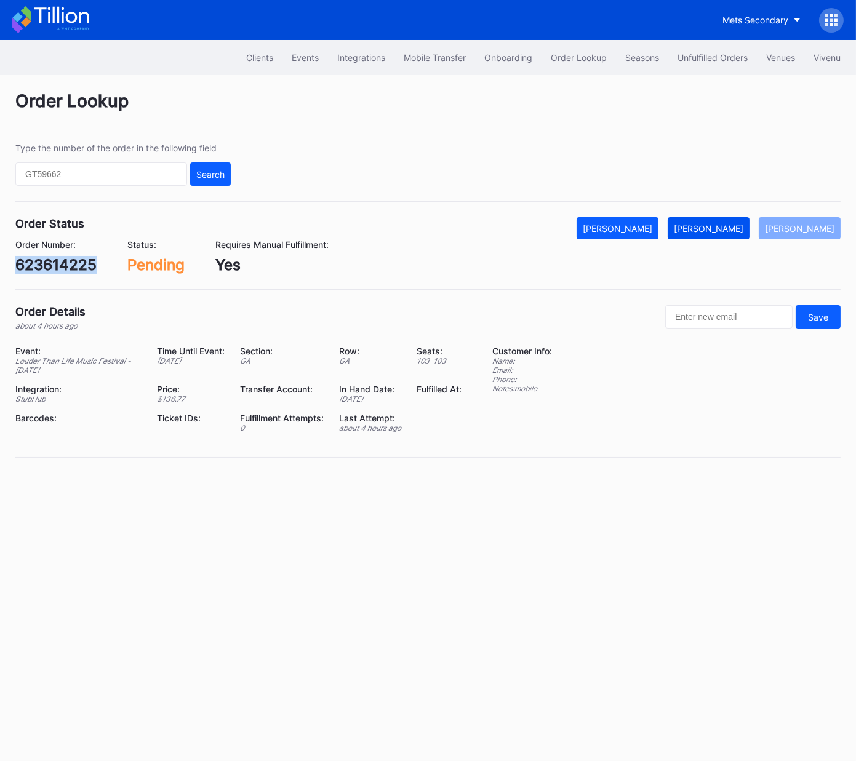
drag, startPoint x: 709, startPoint y: 227, endPoint x: 721, endPoint y: 226, distance: 11.8
click at [709, 227] on div "[PERSON_NAME]" at bounding box center [709, 228] width 70 height 10
click at [70, 265] on div "623560491" at bounding box center [56, 265] width 82 height 18
copy div "623560491"
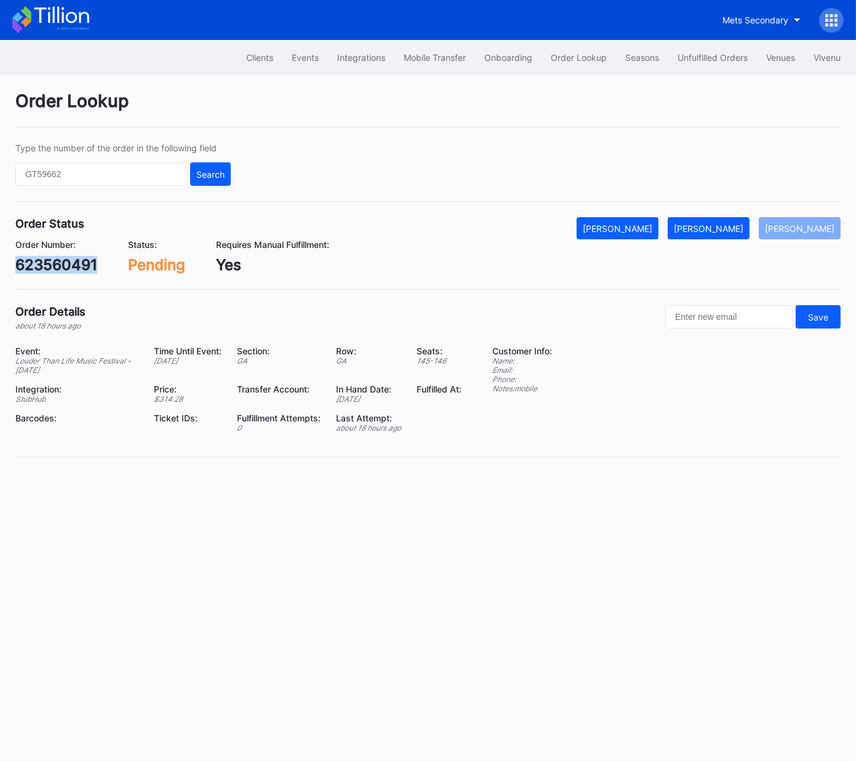
drag, startPoint x: 732, startPoint y: 226, endPoint x: 812, endPoint y: 175, distance: 94.4
click at [741, 220] on button "[PERSON_NAME]" at bounding box center [709, 228] width 82 height 22
click at [74, 263] on div "623618104" at bounding box center [54, 265] width 79 height 18
copy div "623618104"
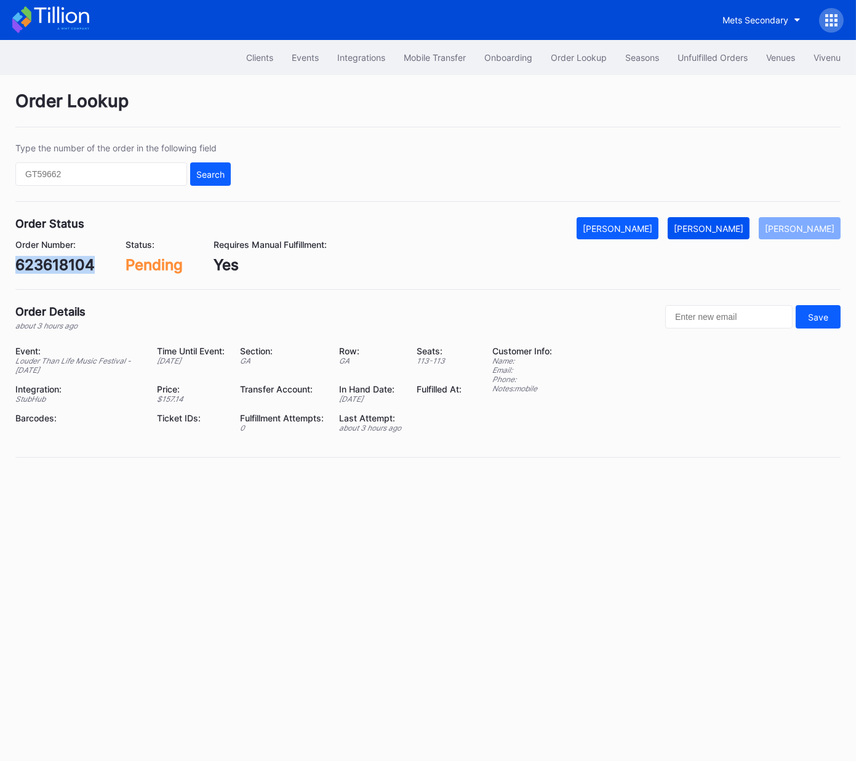
click at [733, 230] on div "[PERSON_NAME]" at bounding box center [709, 228] width 70 height 10
click at [60, 266] on div "623585375" at bounding box center [56, 265] width 82 height 18
click at [61, 266] on div "623585375" at bounding box center [56, 265] width 82 height 18
copy div "623585375"
click at [709, 229] on div "[PERSON_NAME]" at bounding box center [709, 228] width 70 height 10
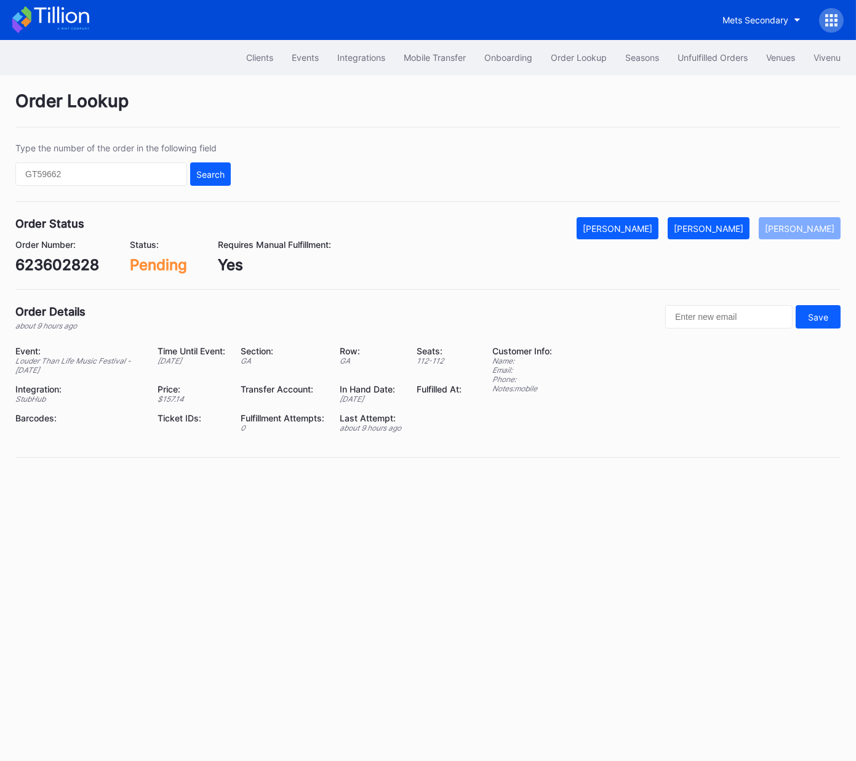
click at [79, 261] on div "623602828" at bounding box center [57, 265] width 84 height 18
copy div "623602828"
click at [722, 231] on div "[PERSON_NAME]" at bounding box center [709, 228] width 70 height 10
click at [90, 262] on div "vnk6tqkxeml" at bounding box center [60, 265] width 90 height 18
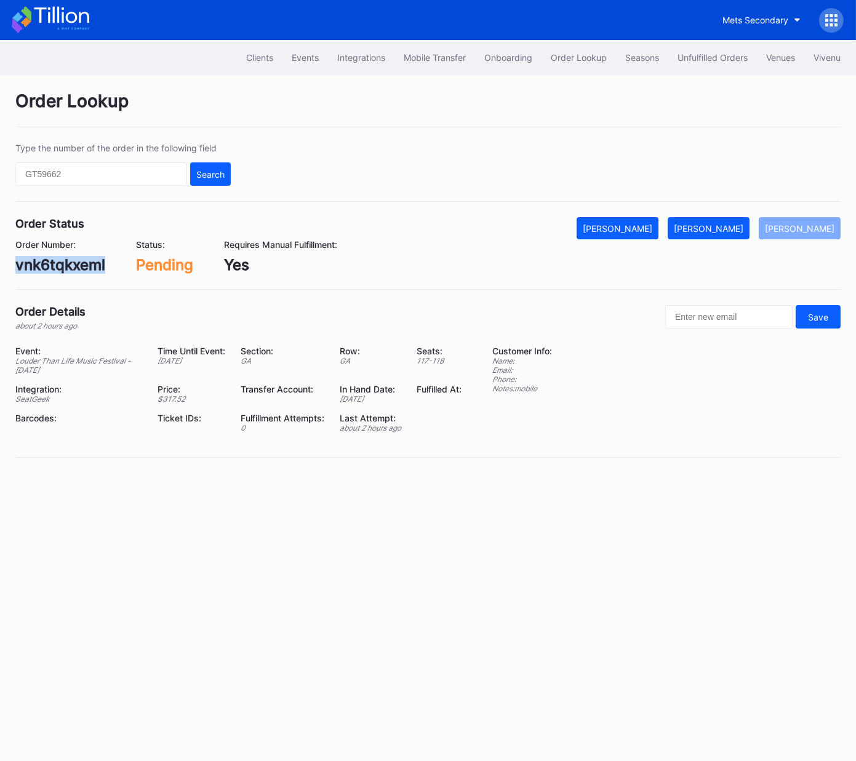
click at [90, 262] on div "vnk6tqkxeml" at bounding box center [60, 265] width 90 height 18
copy div "vnk6tqkxeml"
click at [725, 227] on div "[PERSON_NAME]" at bounding box center [709, 228] width 70 height 10
click at [65, 273] on div "Order Status Mark Cancelled Mark Fulfilled Mark Pending Order Number: 623594589…" at bounding box center [427, 253] width 825 height 73
click at [65, 273] on div "623594589" at bounding box center [57, 265] width 84 height 18
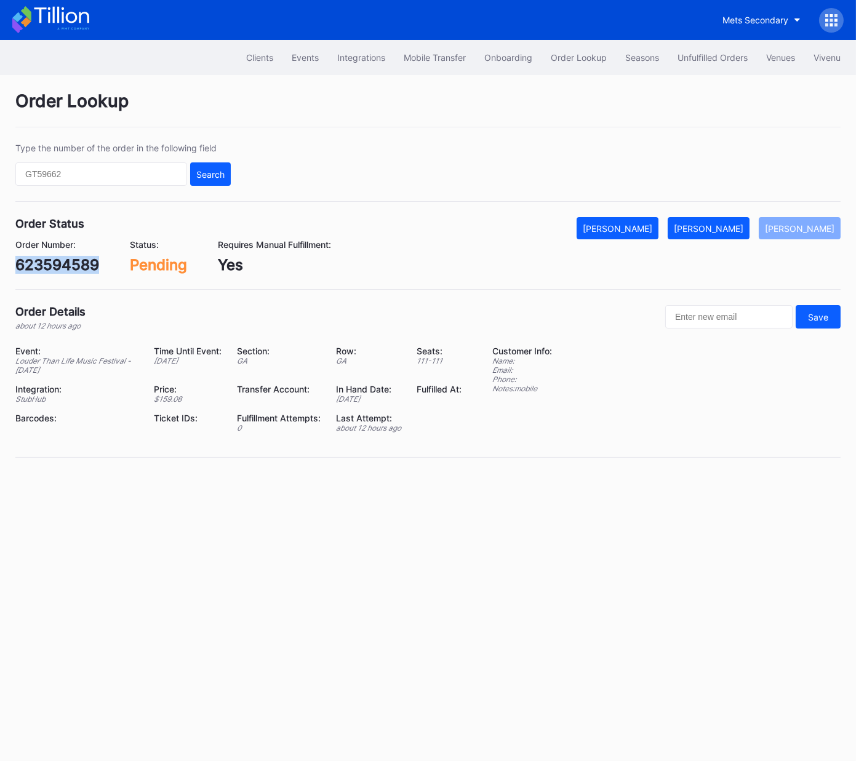
copy div "623594589"
click at [720, 233] on button "[PERSON_NAME]" at bounding box center [709, 228] width 82 height 22
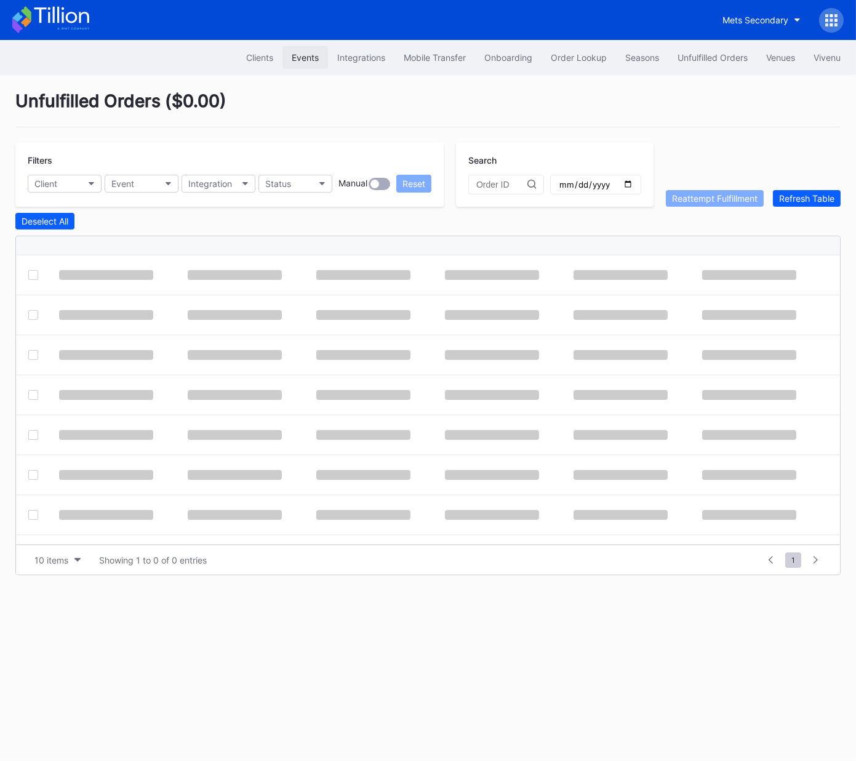
click at [298, 52] on div "Events" at bounding box center [305, 57] width 27 height 10
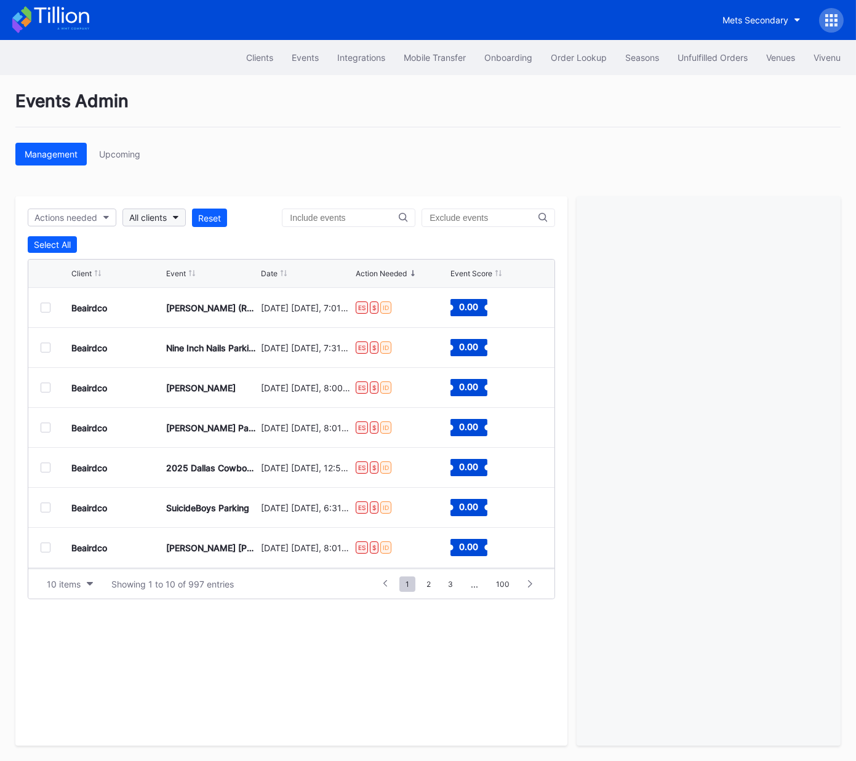
click at [156, 217] on div "All clients" at bounding box center [148, 217] width 38 height 10
type input "STR"
click at [213, 278] on div "Gwinnett Stripers Secondary" at bounding box center [231, 272] width 215 height 23
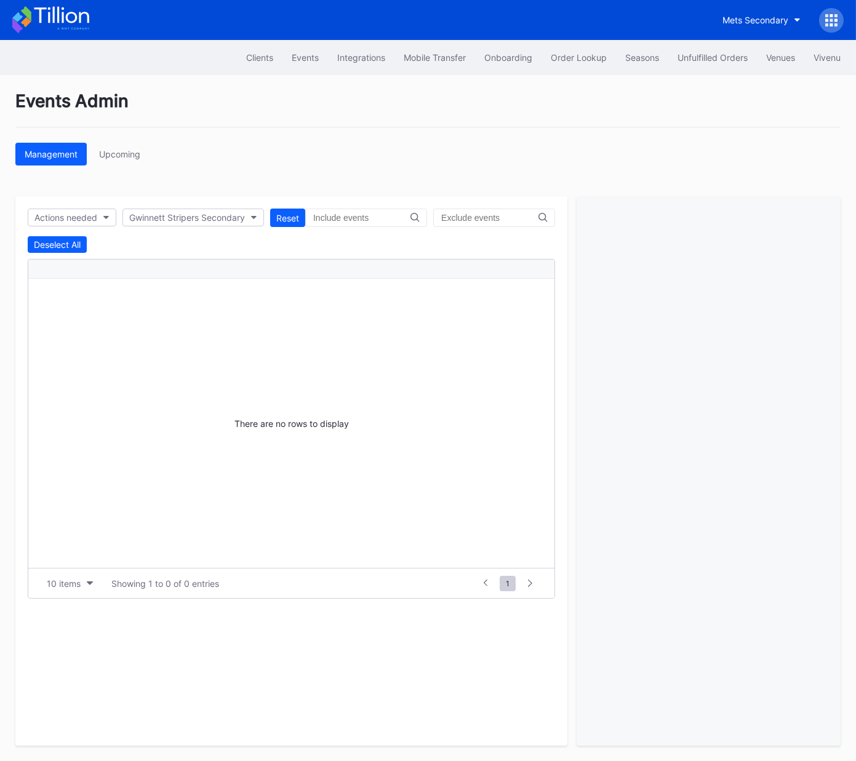
drag, startPoint x: 679, startPoint y: 148, endPoint x: 694, endPoint y: 94, distance: 56.1
click at [679, 148] on div "Management Upcoming" at bounding box center [427, 154] width 825 height 23
click at [702, 57] on div "Unfulfilled Orders" at bounding box center [712, 57] width 70 height 10
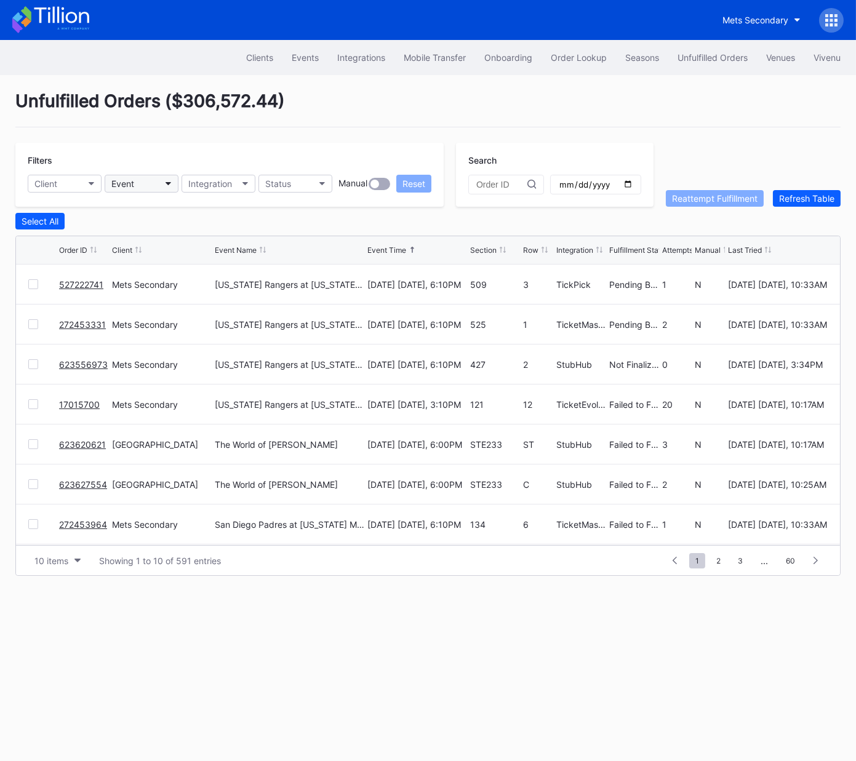
click at [140, 183] on button "Event" at bounding box center [142, 184] width 74 height 18
click at [57, 181] on div "Client" at bounding box center [45, 183] width 23 height 10
type input "dan"
click at [109, 241] on div "Danny Wimmer Presents Secondary" at bounding box center [113, 238] width 153 height 10
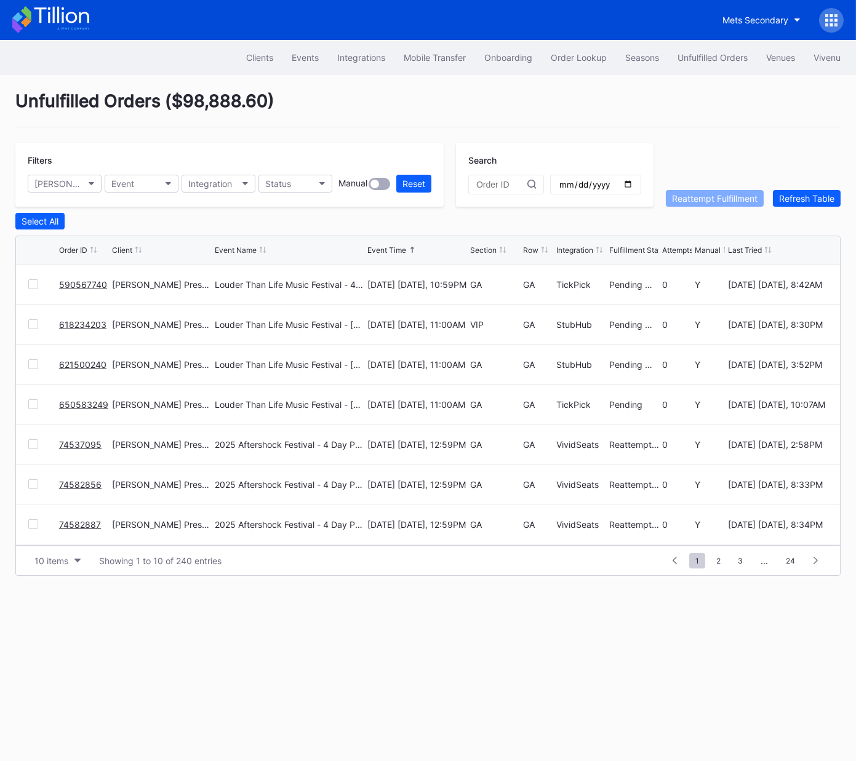
drag, startPoint x: 831, startPoint y: 660, endPoint x: 852, endPoint y: 657, distance: 21.1
click at [831, 660] on div "Clients Events Integrations Mobile Transfer Onboarding Order Lookup Seasons Unf…" at bounding box center [428, 400] width 856 height 721
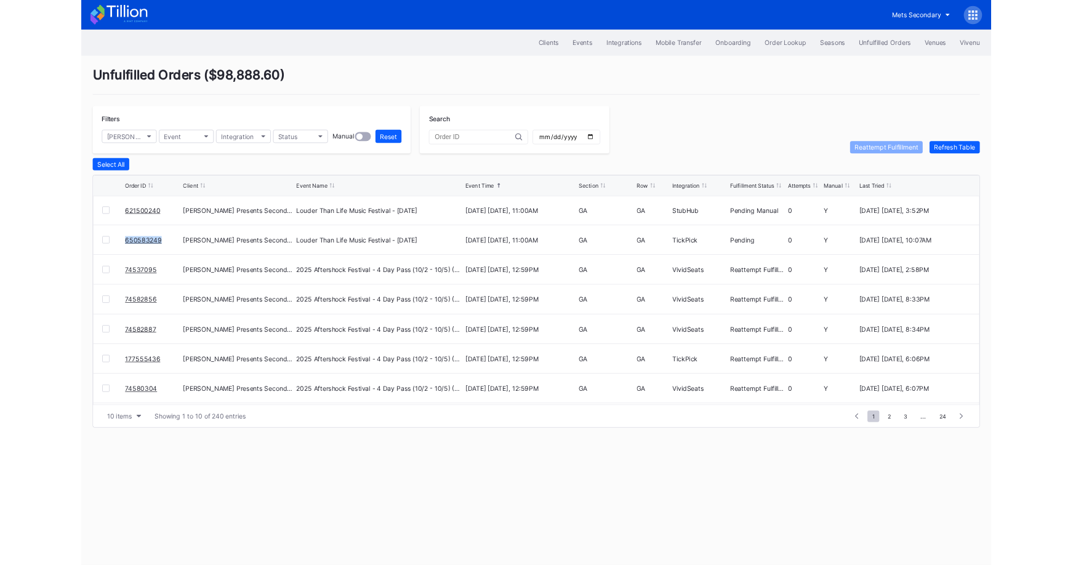
scroll to position [119, 0]
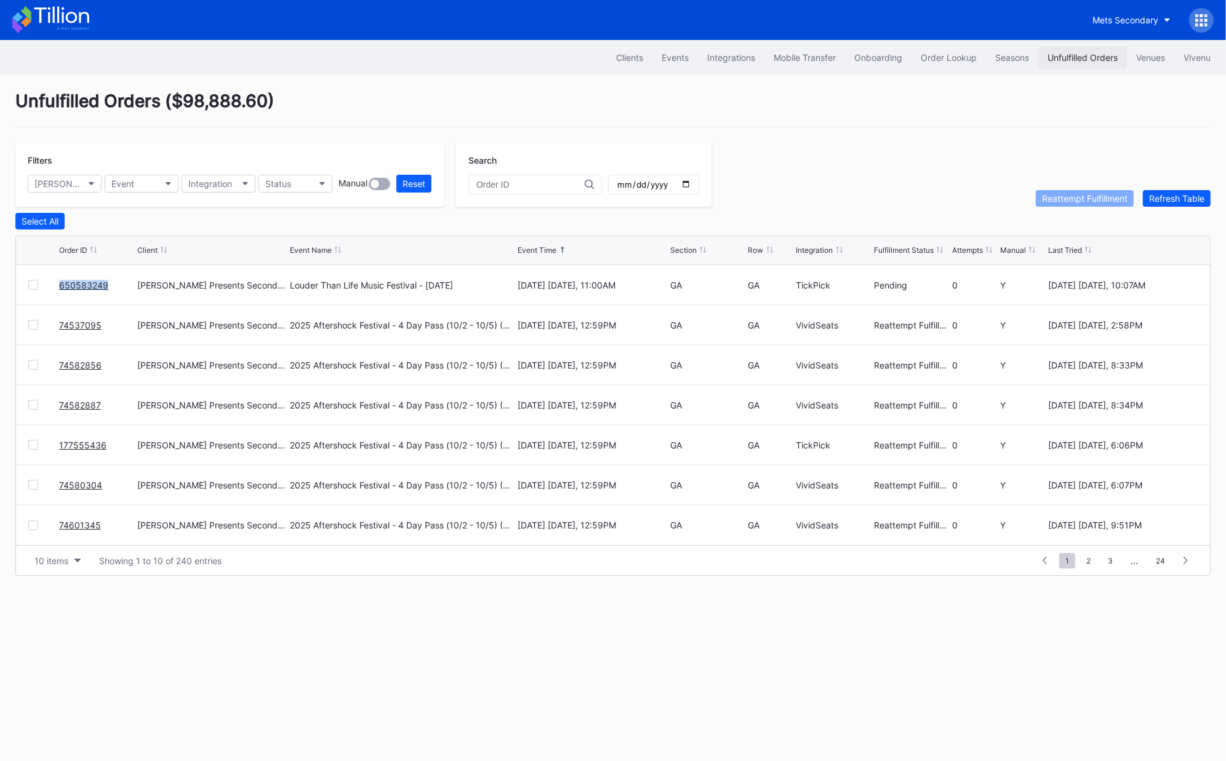
click at [855, 52] on div "Unfulfilled Orders" at bounding box center [1082, 57] width 70 height 10
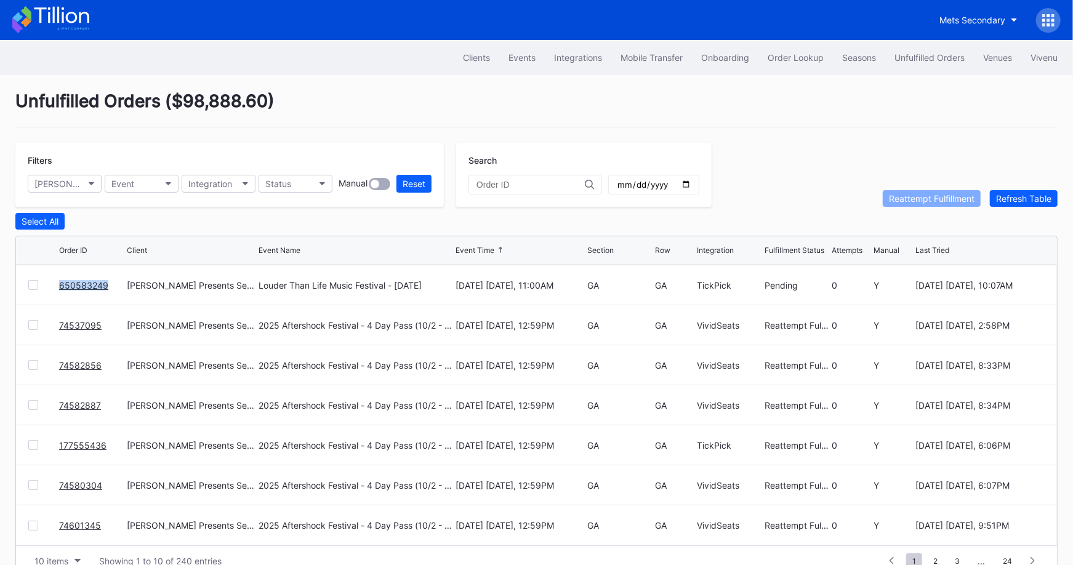
scroll to position [119, 0]
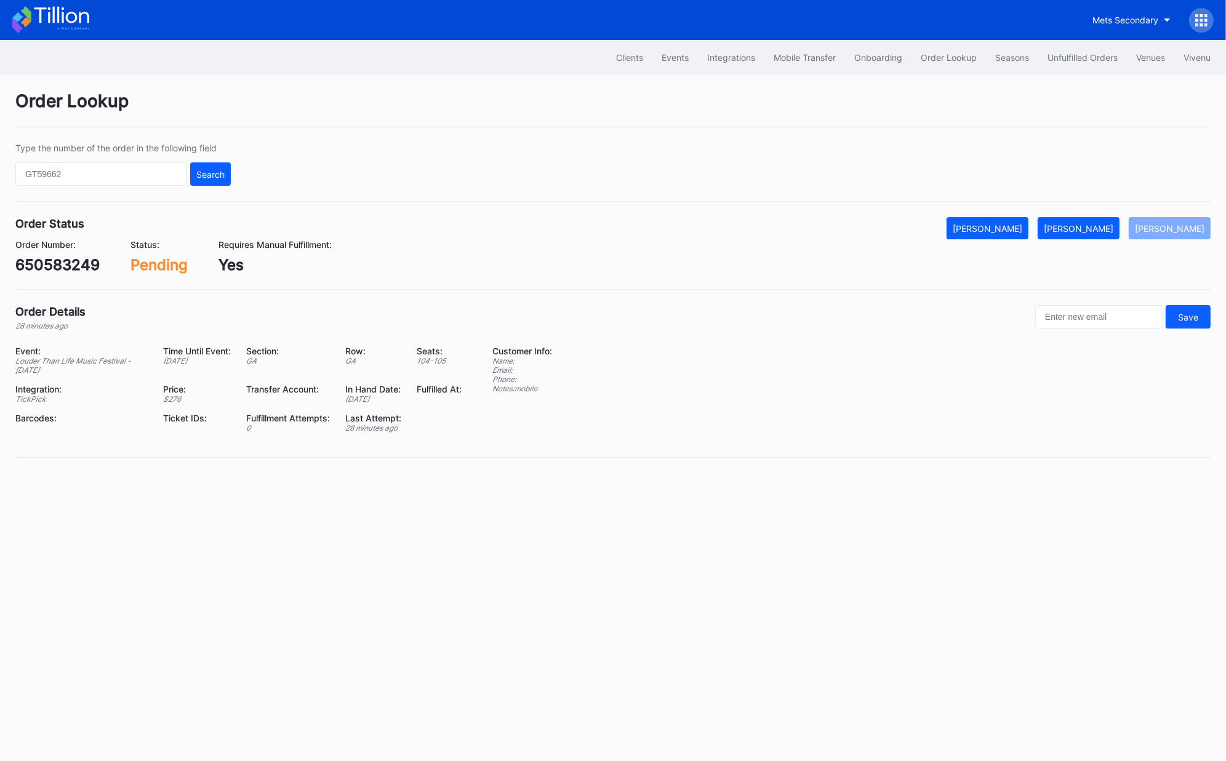
click at [87, 265] on div "650583249" at bounding box center [57, 265] width 84 height 18
copy div "650583249"
click at [1103, 225] on div "[PERSON_NAME]" at bounding box center [1079, 228] width 70 height 10
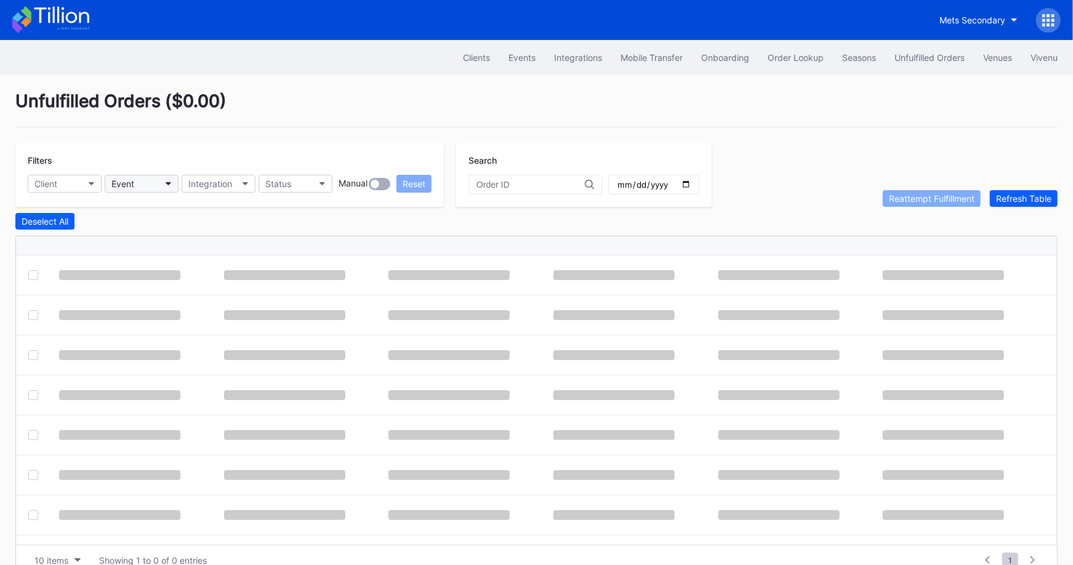
click at [153, 185] on button "Event" at bounding box center [142, 184] width 74 height 18
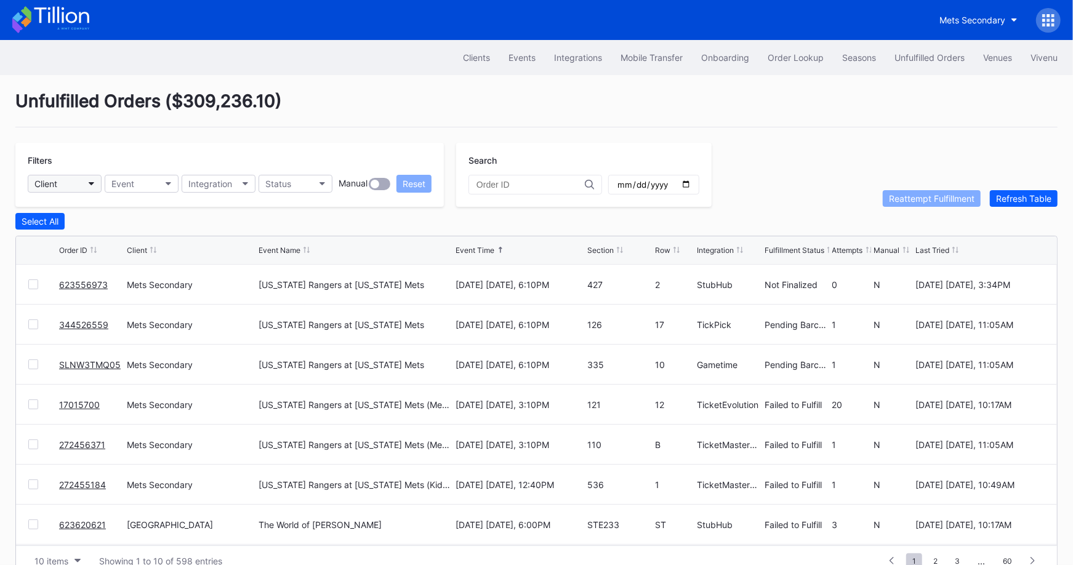
click at [78, 181] on button "Client" at bounding box center [65, 184] width 74 height 18
type input "dann"
click at [89, 237] on div "[PERSON_NAME] Presents Secondary" at bounding box center [113, 237] width 153 height 10
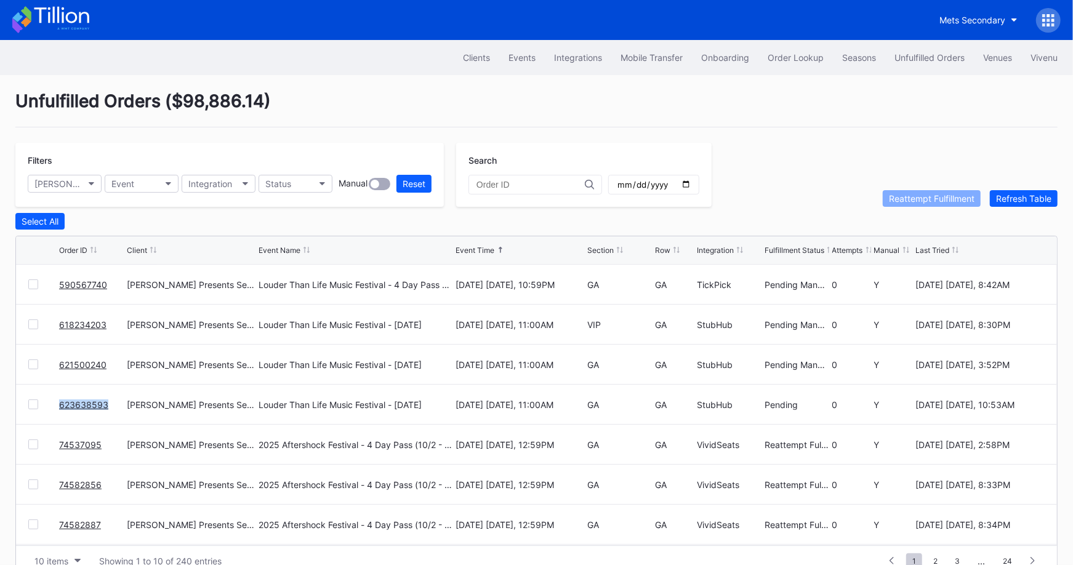
click at [90, 323] on link "618234203" at bounding box center [82, 324] width 47 height 10
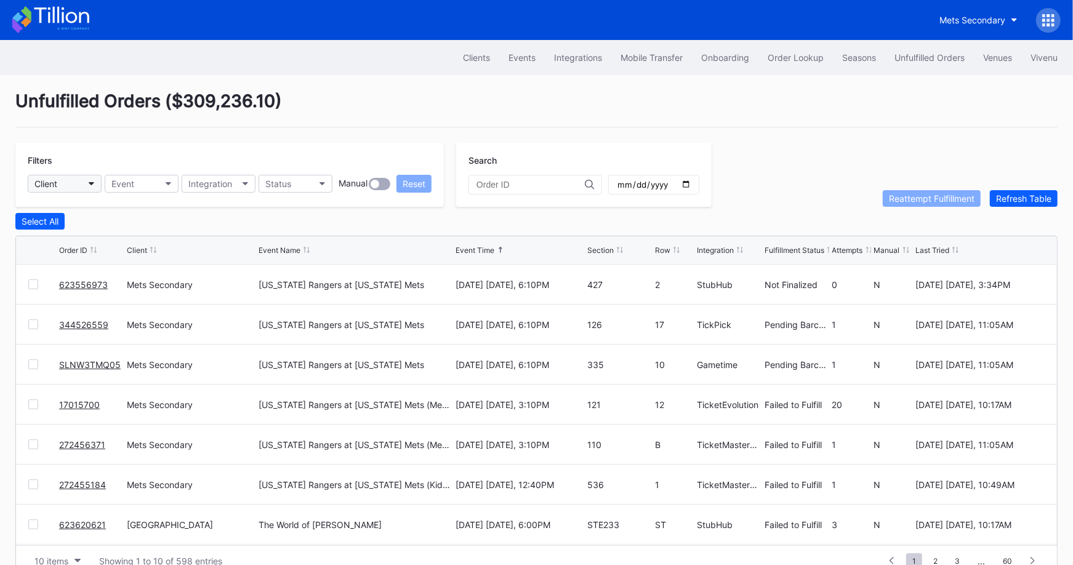
click at [73, 182] on button "Client" at bounding box center [65, 184] width 74 height 18
type input "dann"
click at [133, 234] on div "Danny Wimmer Presents Secondary" at bounding box center [113, 237] width 153 height 10
